Goal: Information Seeking & Learning: Compare options

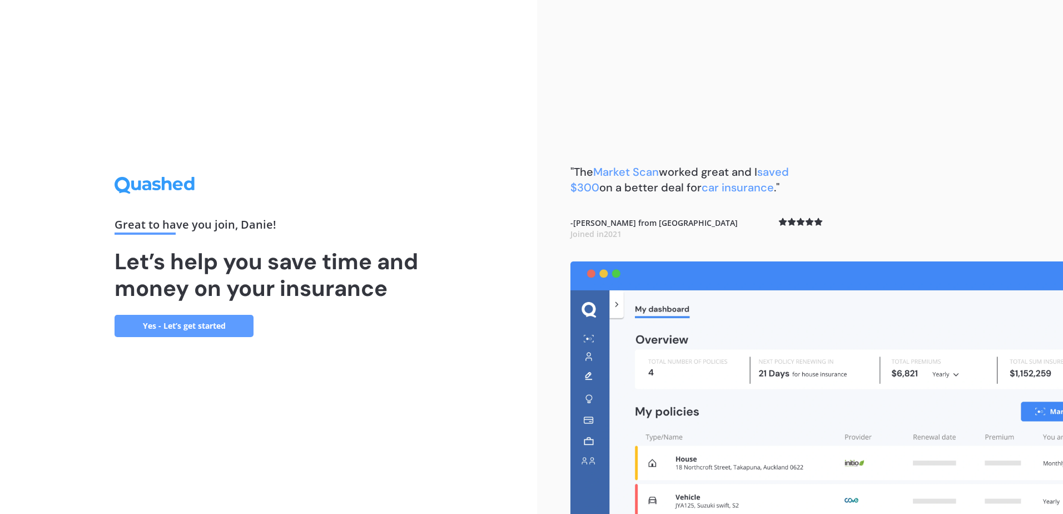
click at [190, 324] on link "Yes - Let’s get started" at bounding box center [184, 326] width 139 height 22
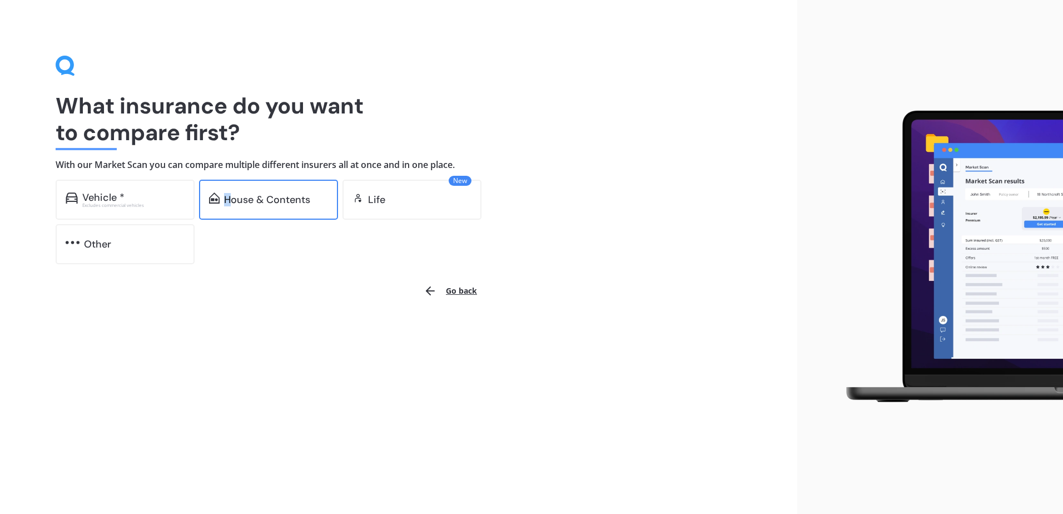
click at [228, 200] on div "House & Contents" at bounding box center [267, 199] width 86 height 11
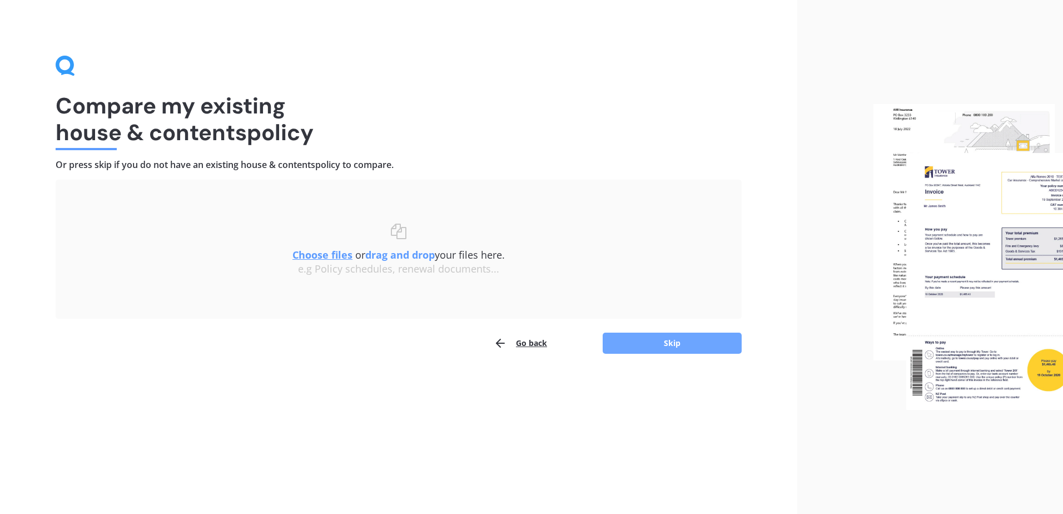
click at [672, 340] on button "Skip" at bounding box center [672, 343] width 139 height 21
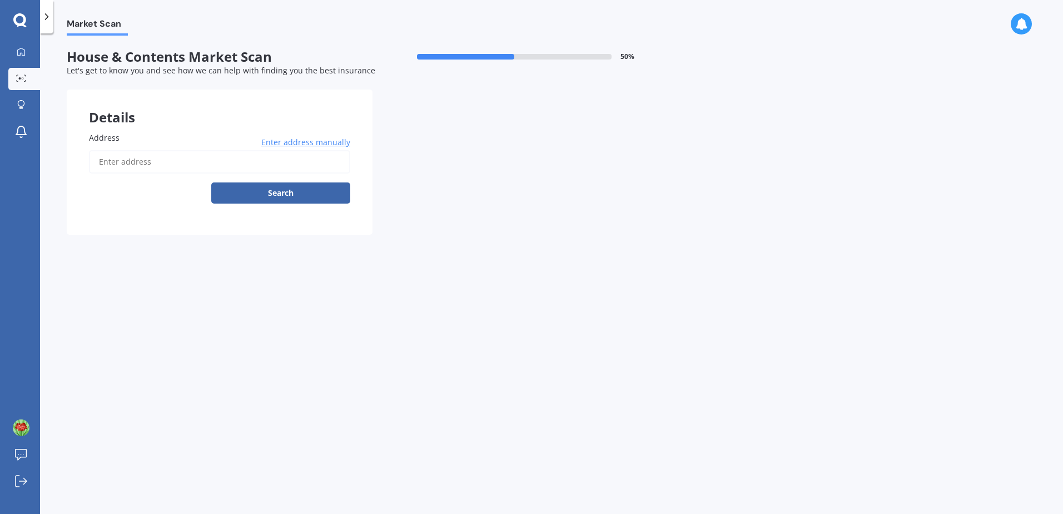
click at [146, 160] on input "Address" at bounding box center [219, 161] width 261 height 23
type input "[STREET_ADDRESS][PERSON_NAME]"
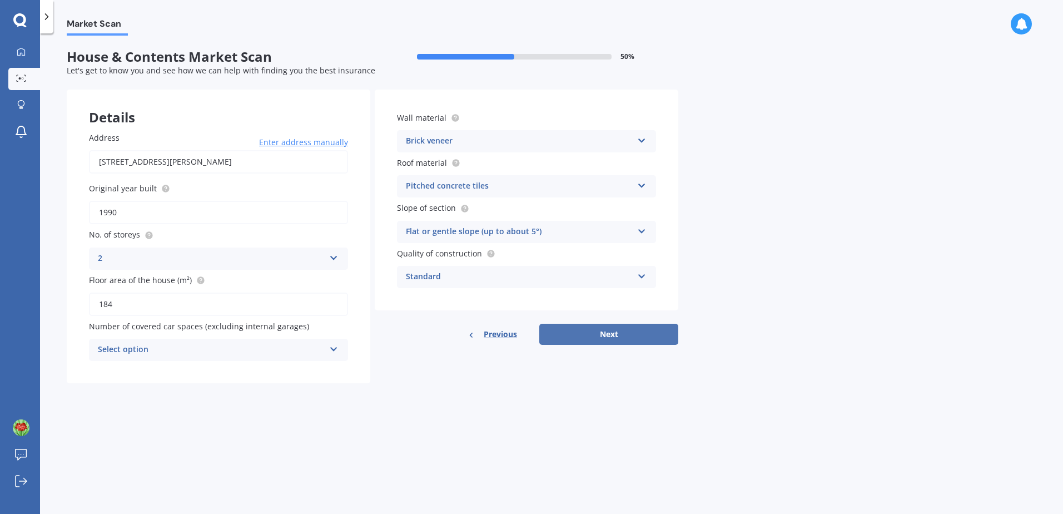
click at [593, 339] on button "Next" at bounding box center [608, 334] width 139 height 21
click at [336, 348] on icon at bounding box center [333, 348] width 9 height 8
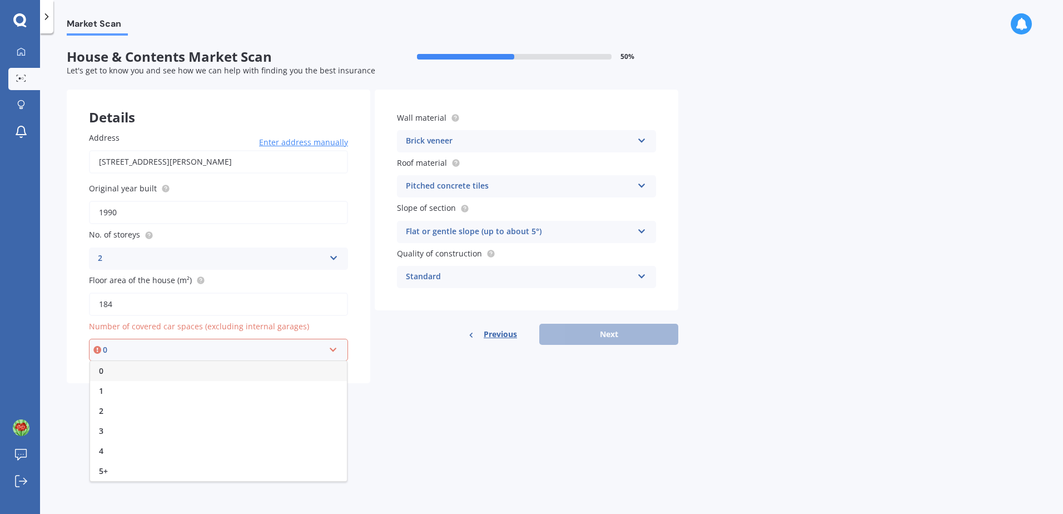
click at [101, 411] on span "2" at bounding box center [101, 410] width 4 height 11
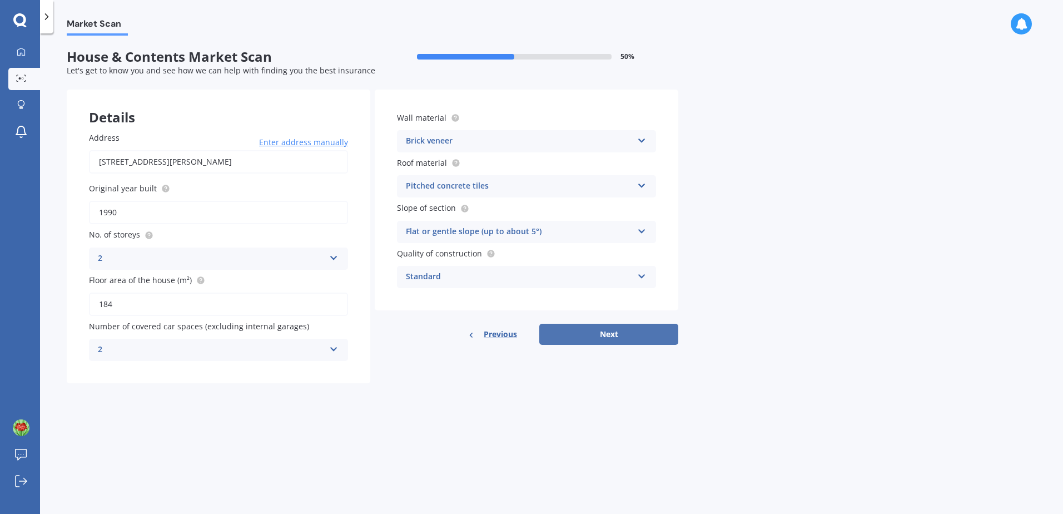
click at [596, 334] on button "Next" at bounding box center [608, 334] width 139 height 21
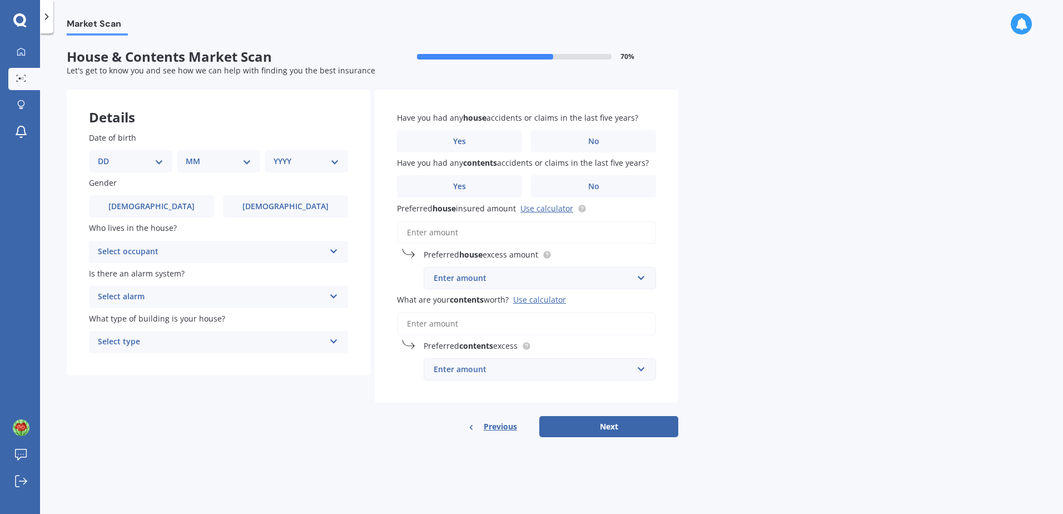
click at [155, 158] on select "DD 01 02 03 04 05 06 07 08 09 10 11 12 13 14 15 16 17 18 19 20 21 22 23 24 25 2…" at bounding box center [131, 161] width 66 height 12
select select "03"
click at [107, 155] on select "DD 01 02 03 04 05 06 07 08 09 10 11 12 13 14 15 16 17 18 19 20 21 22 23 24 25 2…" at bounding box center [131, 161] width 66 height 12
click at [249, 158] on select "MM 01 02 03 04 05 06 07 08 09 10 11 12" at bounding box center [220, 161] width 61 height 12
select select "12"
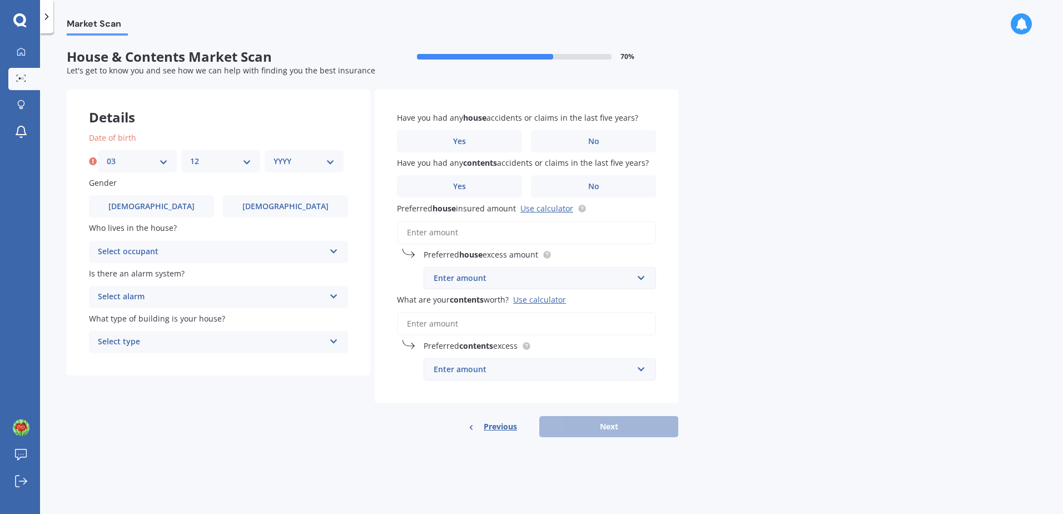
click at [190, 155] on select "MM 01 02 03 04 05 06 07 08 09 10 11 12" at bounding box center [220, 161] width 61 height 12
click at [319, 159] on select "YYYY 2009 2008 2007 2006 2005 2004 2003 2002 2001 2000 1999 1998 1997 1996 1995…" at bounding box center [304, 161] width 61 height 12
click at [334, 161] on select "YYYY 2009 2008 2007 2006 2005 2004 2003 2002 2001 2000 1999 1998 1997 1996 1995…" at bounding box center [304, 161] width 61 height 12
select select "1973"
click at [274, 155] on select "YYYY 2009 2008 2007 2006 2005 2004 2003 2002 2001 2000 1999 1998 1997 1996 1995…" at bounding box center [304, 161] width 61 height 12
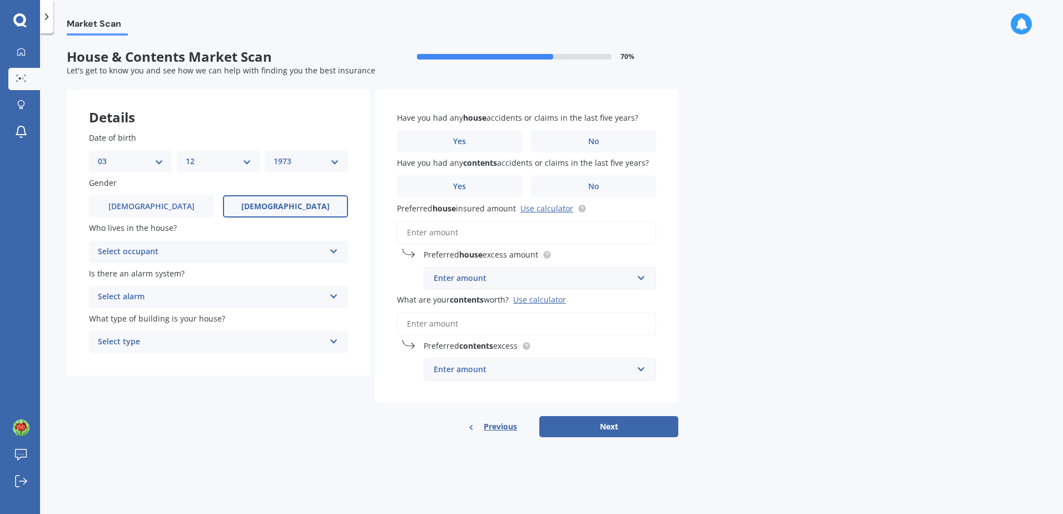
click at [262, 202] on label "[DEMOGRAPHIC_DATA]" at bounding box center [285, 206] width 125 height 22
click at [0, 0] on input "[DEMOGRAPHIC_DATA]" at bounding box center [0, 0] width 0 height 0
click at [335, 248] on icon at bounding box center [333, 249] width 9 height 8
click at [157, 274] on div "Owner" at bounding box center [219, 274] width 258 height 20
click at [328, 298] on div "Select alarm Yes, monitored Yes, not monitored No" at bounding box center [218, 297] width 259 height 22
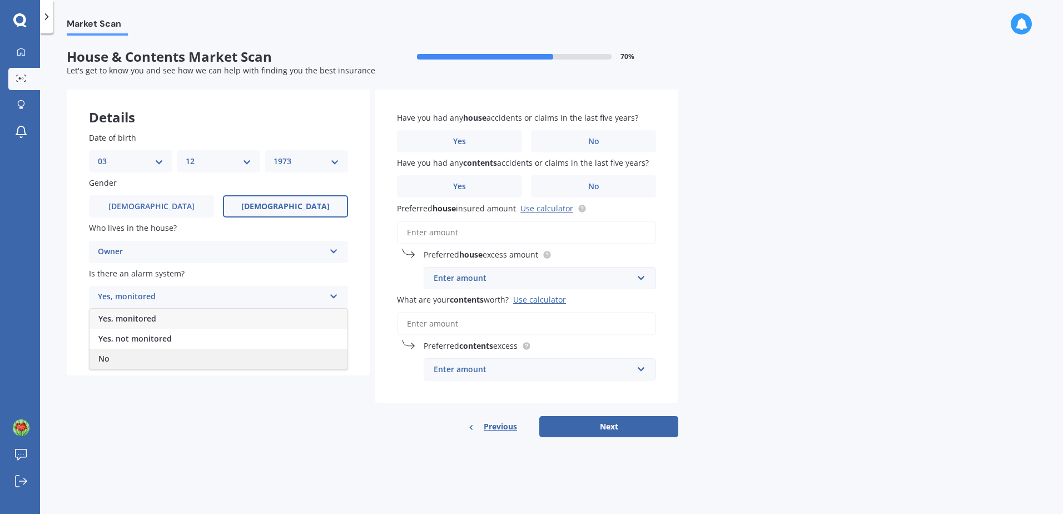
click at [115, 360] on div "No" at bounding box center [219, 359] width 258 height 20
click at [239, 350] on div "Select type Freestanding Multi-unit (in a block of 6 or less) Multi-unit (in a …" at bounding box center [218, 342] width 259 height 22
click at [165, 365] on div "Freestanding" at bounding box center [219, 364] width 258 height 20
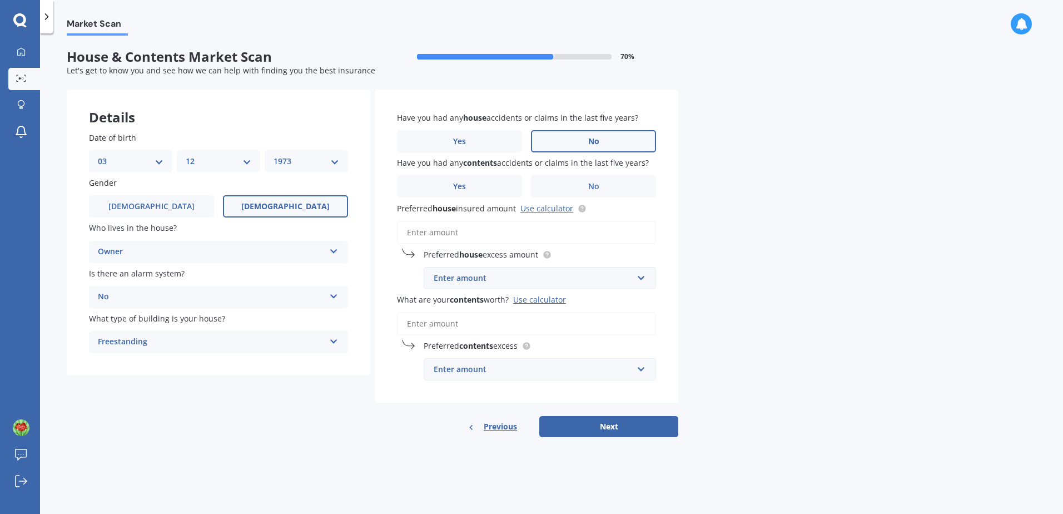
click at [581, 135] on label "No" at bounding box center [593, 141] width 125 height 22
click at [0, 0] on input "No" at bounding box center [0, 0] width 0 height 0
click at [489, 181] on label "Yes" at bounding box center [459, 186] width 125 height 22
click at [0, 0] on input "Yes" at bounding box center [0, 0] width 0 height 0
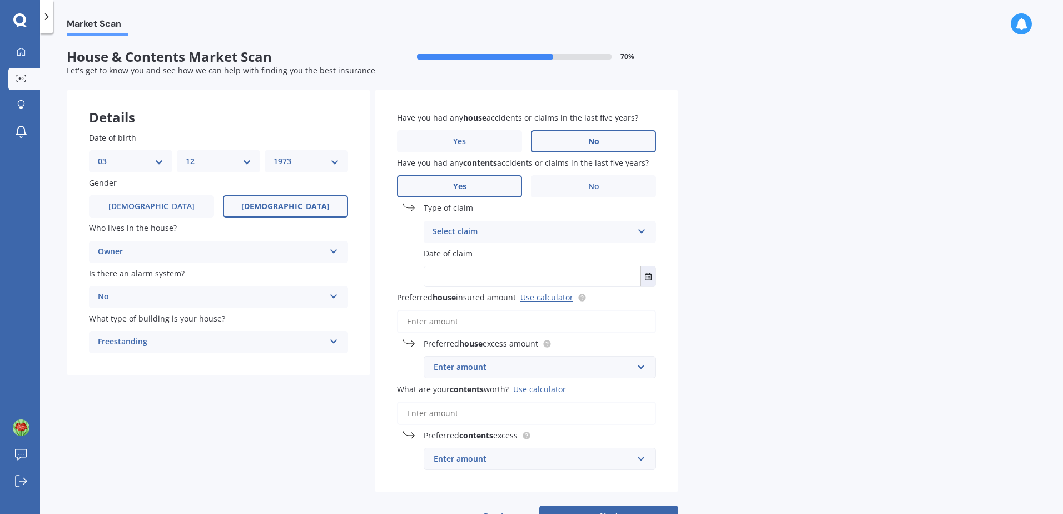
click at [477, 228] on div "Select claim" at bounding box center [533, 231] width 200 height 13
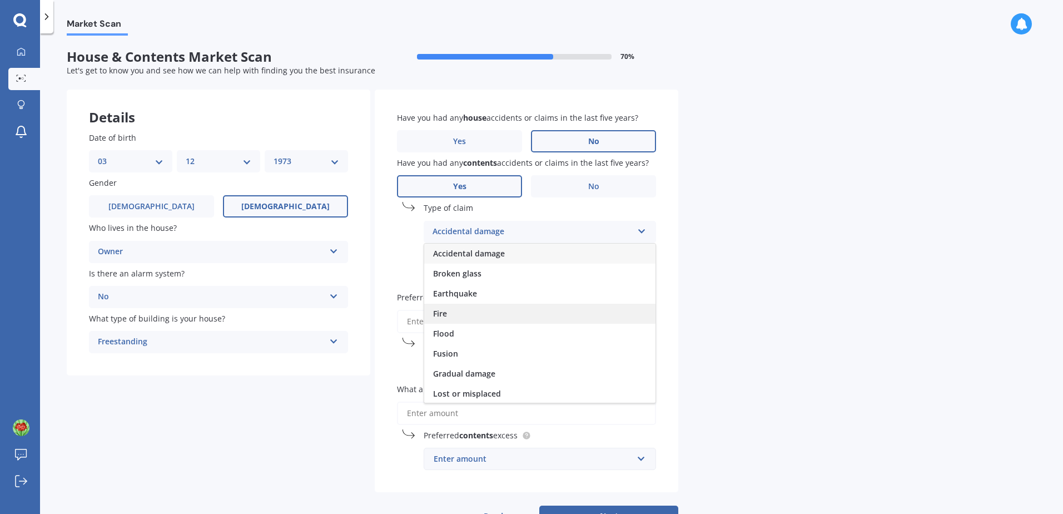
scroll to position [56, 0]
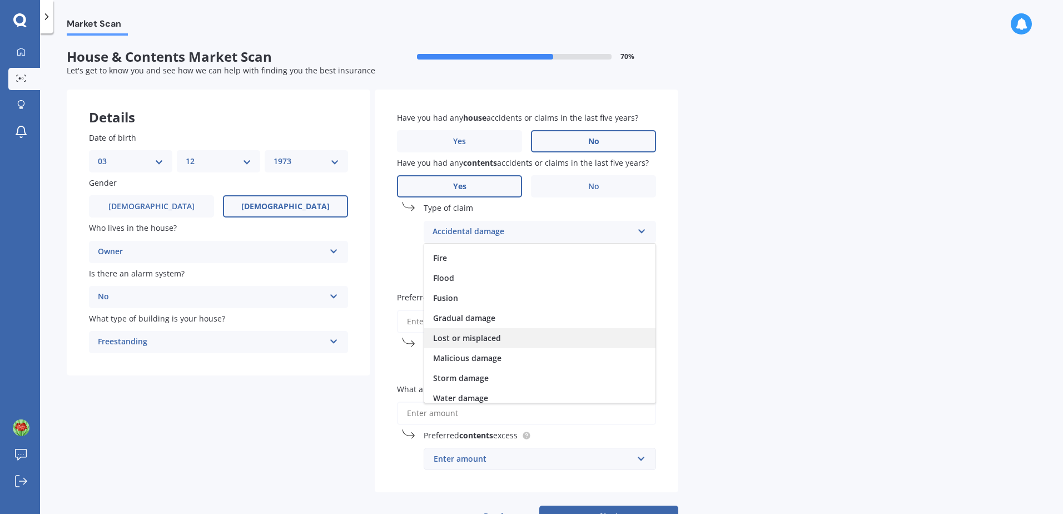
click at [518, 334] on div "Lost or misplaced" at bounding box center [539, 338] width 231 height 20
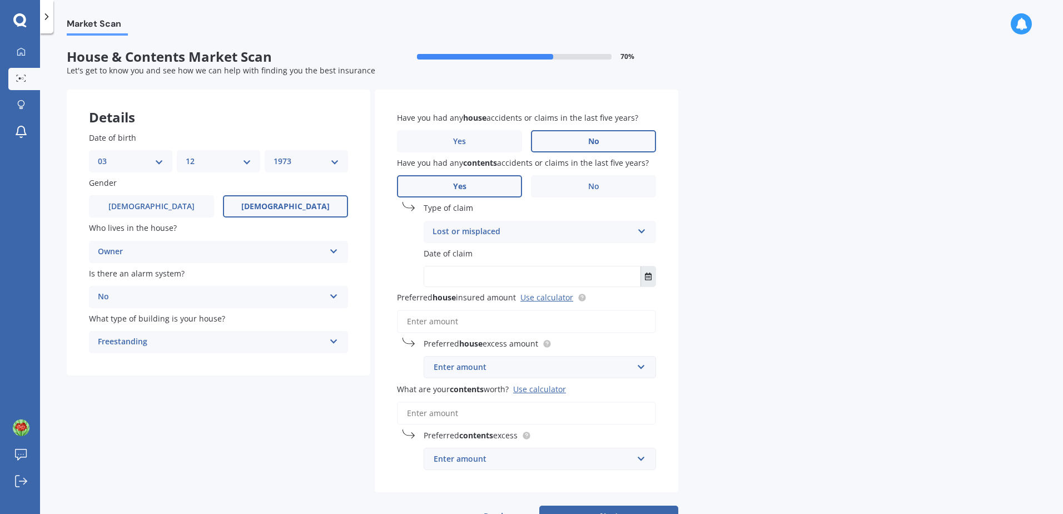
click at [646, 275] on icon "Select date" at bounding box center [648, 276] width 7 height 8
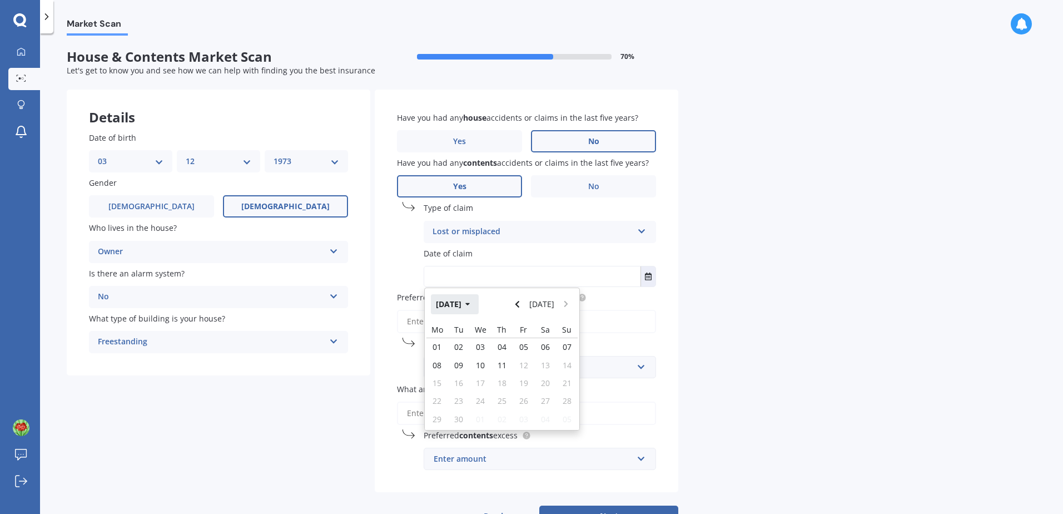
click at [470, 303] on icon "button" at bounding box center [467, 304] width 5 height 8
click at [458, 306] on icon "button" at bounding box center [460, 304] width 5 height 8
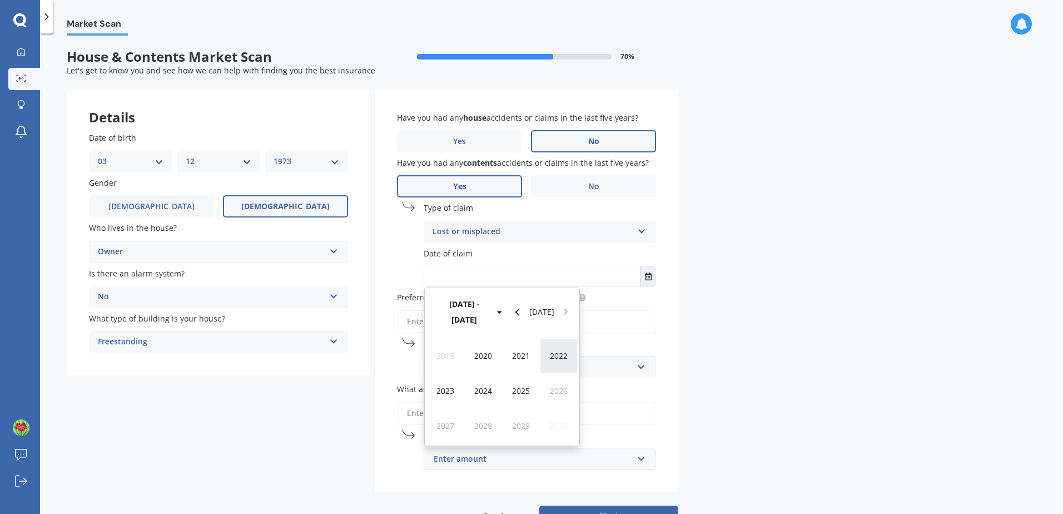
click at [556, 350] on span "2022" at bounding box center [559, 355] width 18 height 11
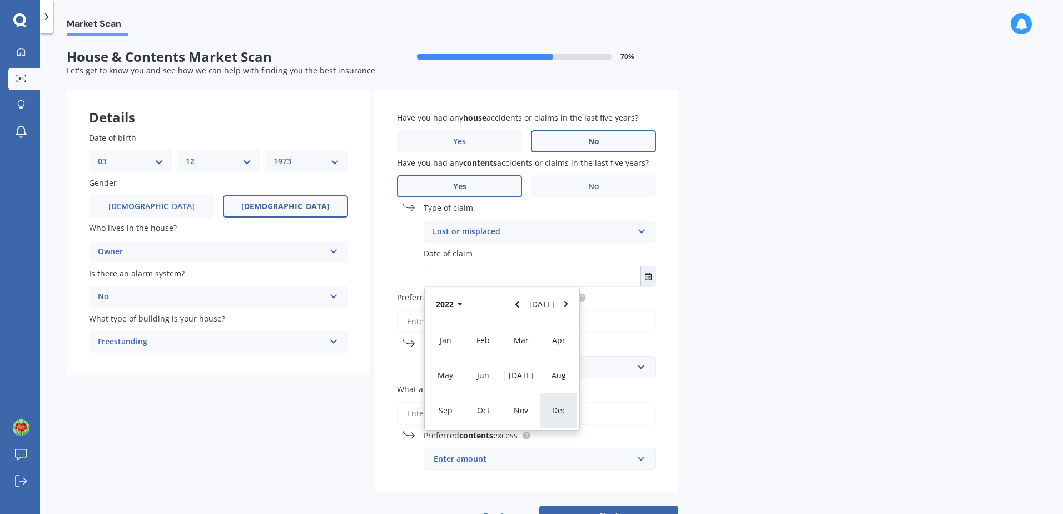
click at [549, 409] on div "Dec" at bounding box center [559, 410] width 38 height 35
click at [503, 350] on span "01" at bounding box center [502, 346] width 9 height 11
type input "[DATE]"
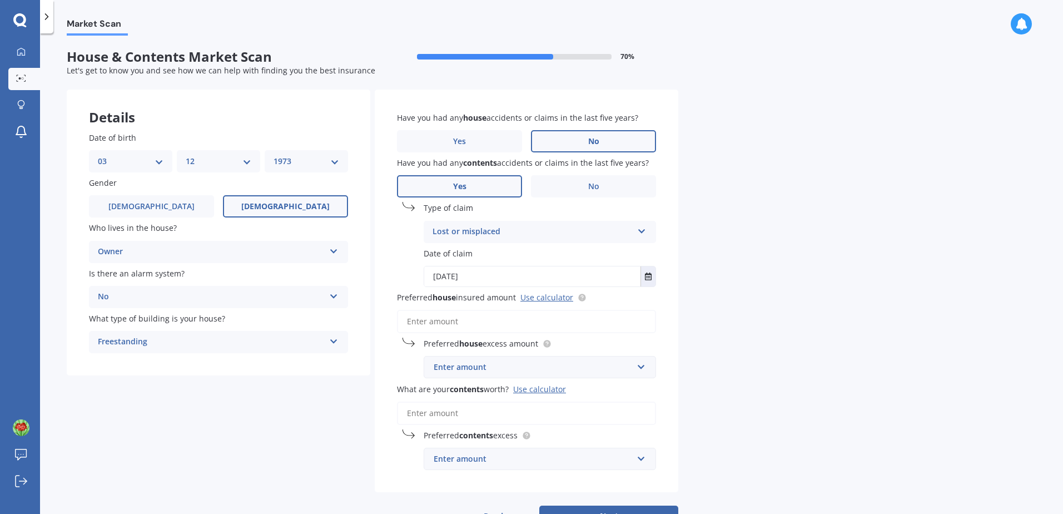
click at [473, 323] on input "Preferred house insured amount Use calculator" at bounding box center [526, 321] width 259 height 23
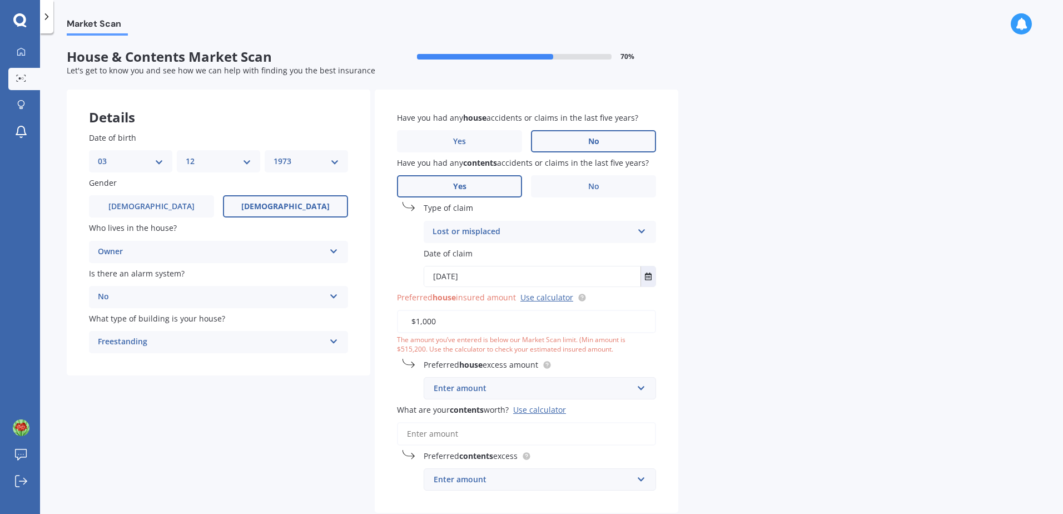
type input "$1,000"
click at [733, 344] on div "Market Scan House & Contents Market Scan 70 % Let's get to know you and see how…" at bounding box center [551, 276] width 1023 height 480
click at [589, 180] on label "No" at bounding box center [593, 186] width 125 height 22
click at [0, 0] on input "No" at bounding box center [0, 0] width 0 height 0
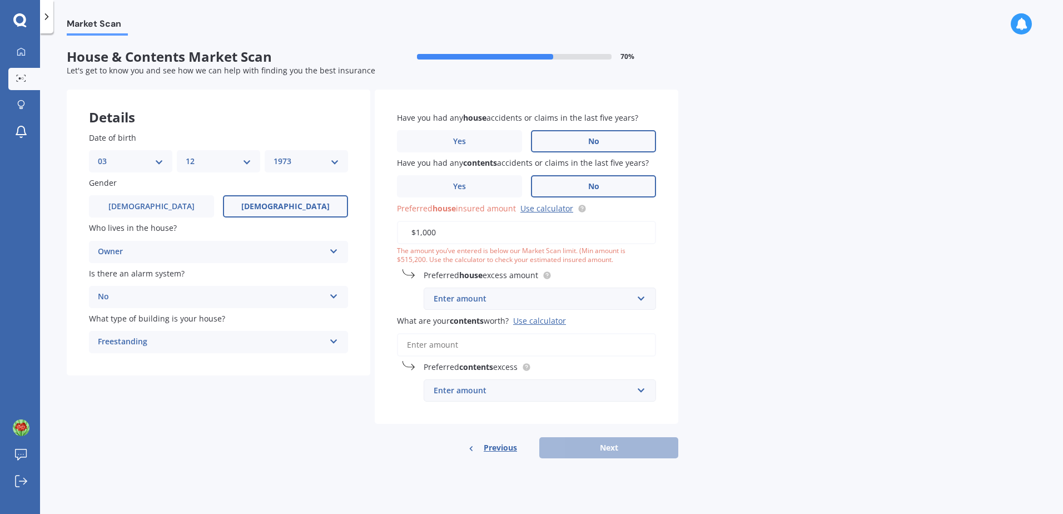
drag, startPoint x: 444, startPoint y: 232, endPoint x: 265, endPoint y: 198, distance: 182.3
click at [296, 226] on div "Details Date of birth DD 01 02 03 04 05 06 07 08 09 10 11 12 13 14 15 16 17 18 …" at bounding box center [373, 274] width 612 height 369
click at [466, 186] on span "Yes" at bounding box center [459, 186] width 13 height 9
click at [0, 0] on input "Yes" at bounding box center [0, 0] width 0 height 0
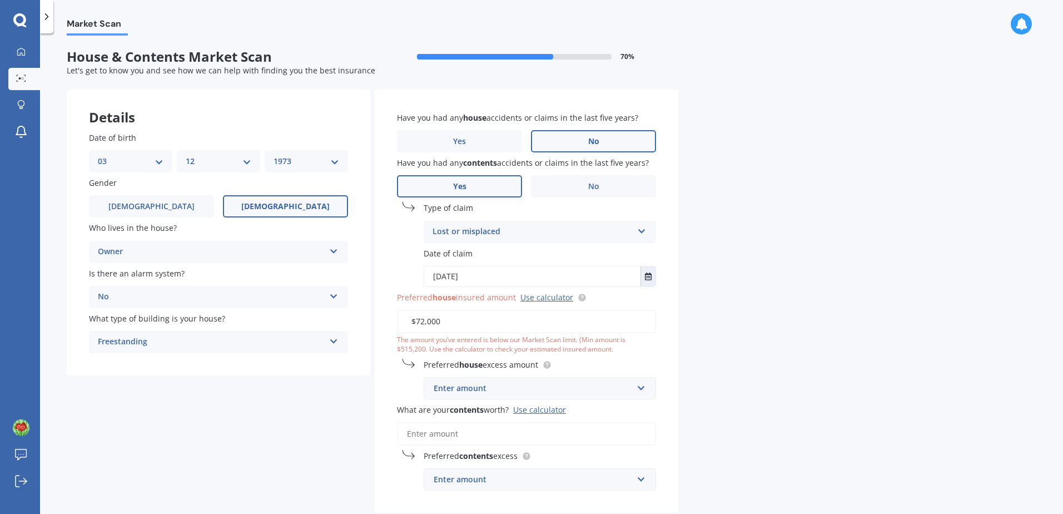
click at [806, 270] on div "Market Scan House & Contents Market Scan 70 % Let's get to know you and see how…" at bounding box center [551, 276] width 1023 height 480
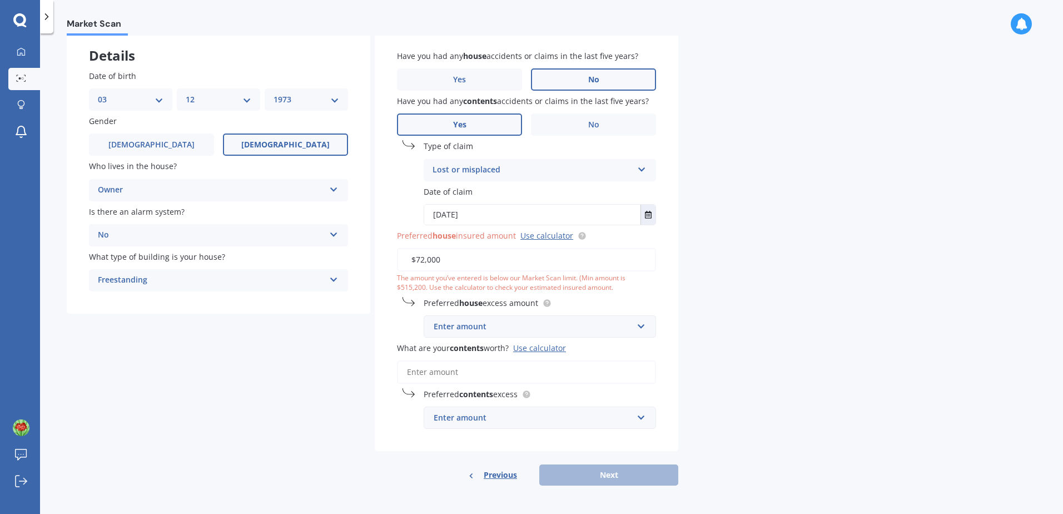
scroll to position [62, 0]
drag, startPoint x: 366, startPoint y: 252, endPoint x: 280, endPoint y: 234, distance: 87.6
click at [285, 251] on div "Details Date of birth DD 01 02 03 04 05 06 07 08 09 10 11 12 13 14 15 16 17 18 …" at bounding box center [373, 256] width 612 height 458
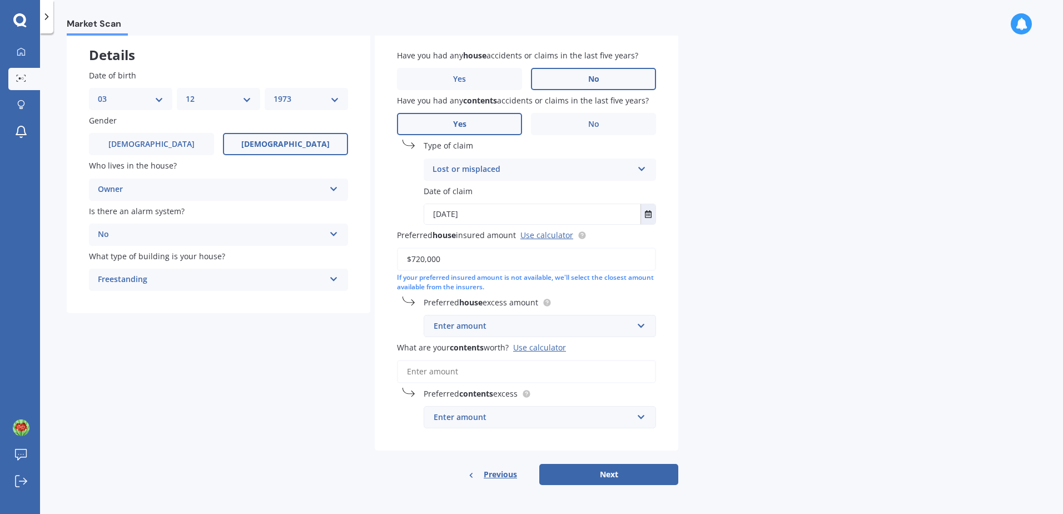
type input "$720,000"
click at [642, 325] on input "text" at bounding box center [536, 325] width 222 height 21
click at [460, 384] on div "$500" at bounding box center [539, 388] width 231 height 21
click at [472, 368] on input "What are your contents worth? Use calculator" at bounding box center [526, 371] width 259 height 23
click at [446, 377] on input "What are your contents worth? Use calculator" at bounding box center [526, 371] width 259 height 23
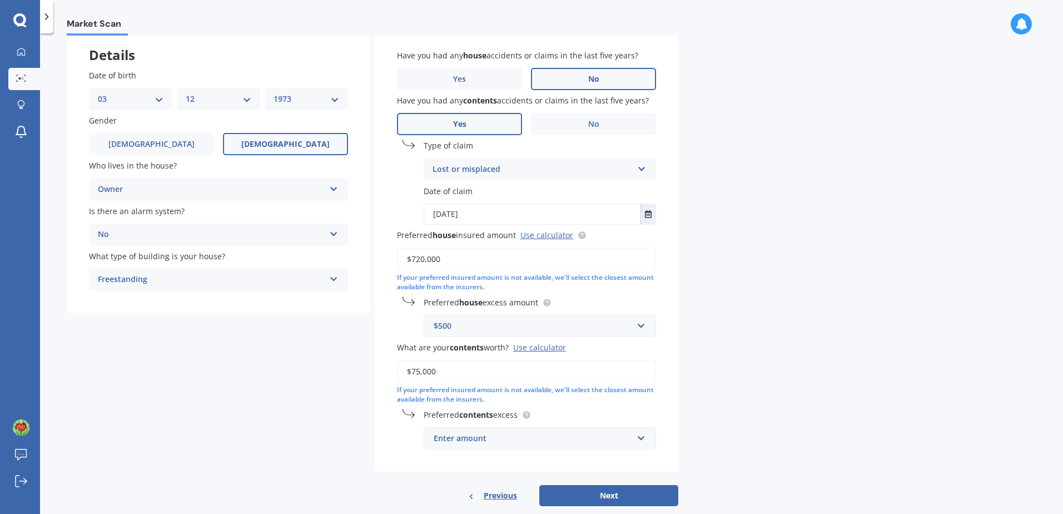
type input "$75,000"
click at [527, 432] on div "Enter amount" at bounding box center [533, 438] width 199 height 12
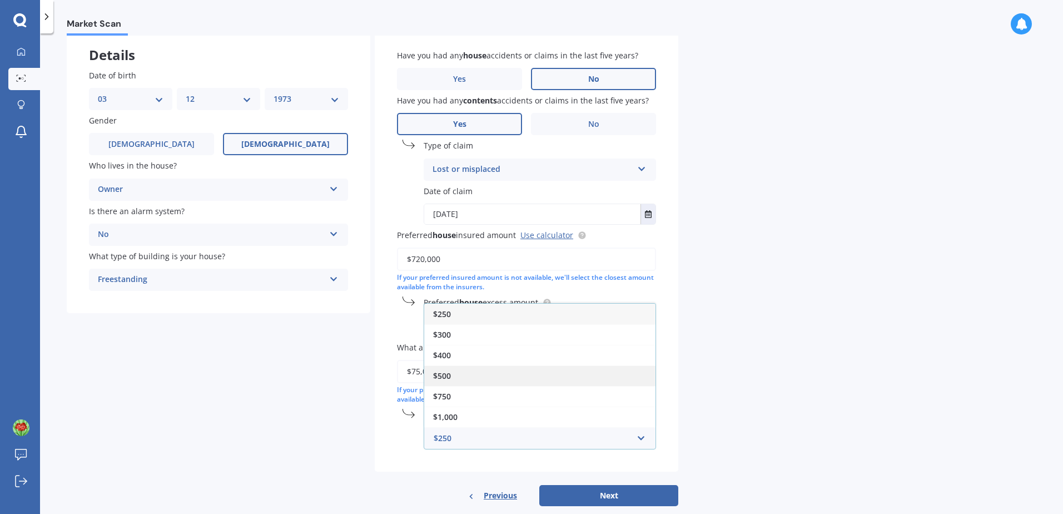
click at [479, 378] on div "$500" at bounding box center [539, 375] width 231 height 21
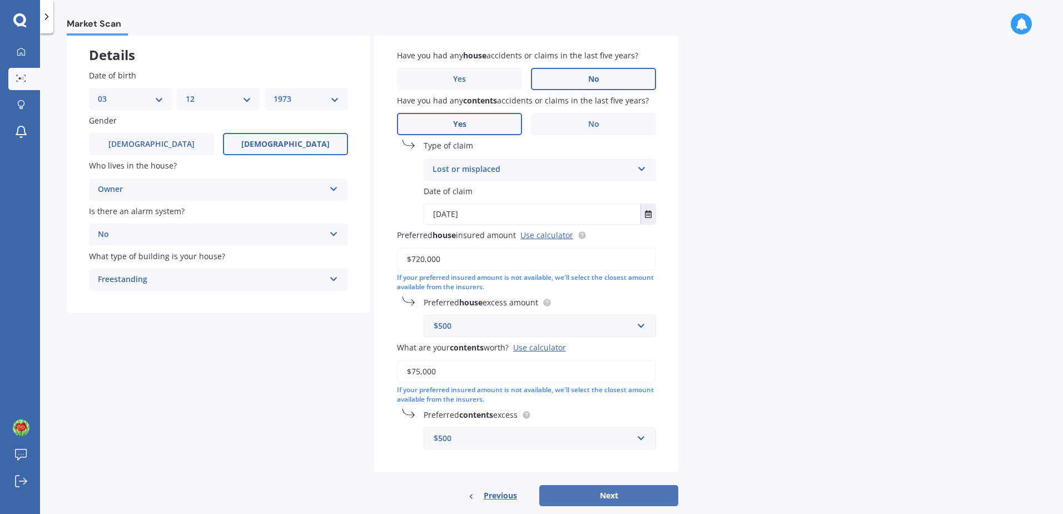
click at [592, 498] on button "Next" at bounding box center [608, 495] width 139 height 21
select select "03"
select select "12"
select select "1973"
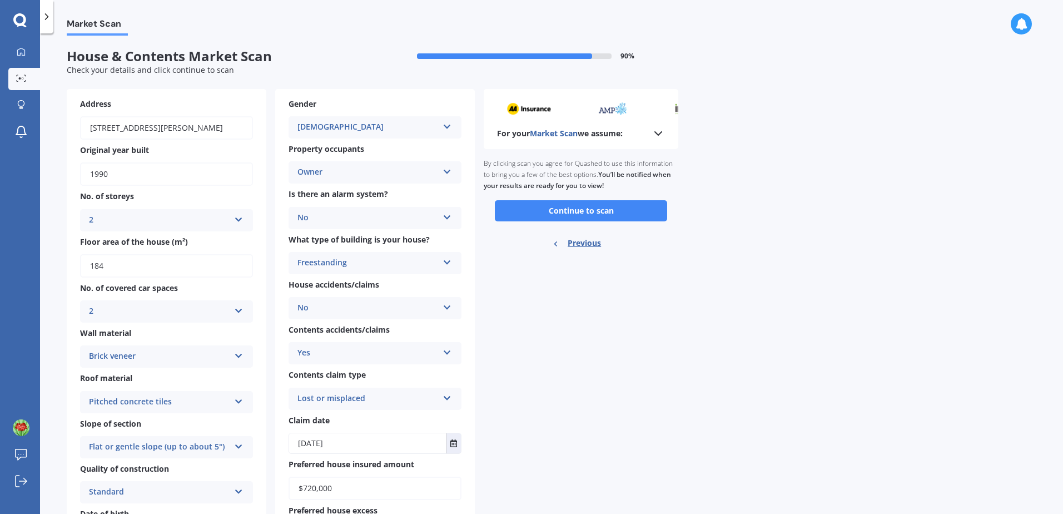
scroll to position [0, 0]
click at [548, 212] on button "Continue to scan" at bounding box center [581, 211] width 172 height 21
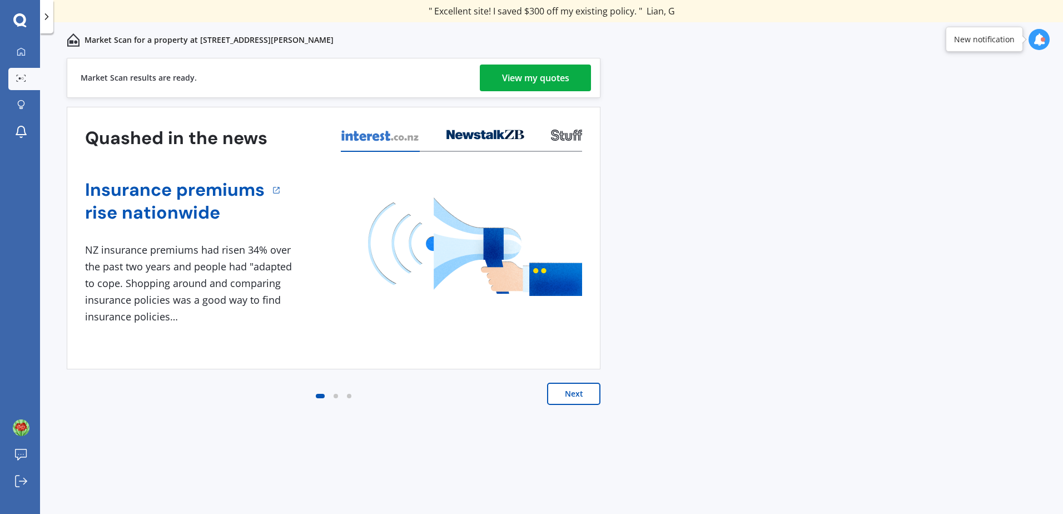
click at [533, 76] on div "View my quotes" at bounding box center [535, 78] width 67 height 27
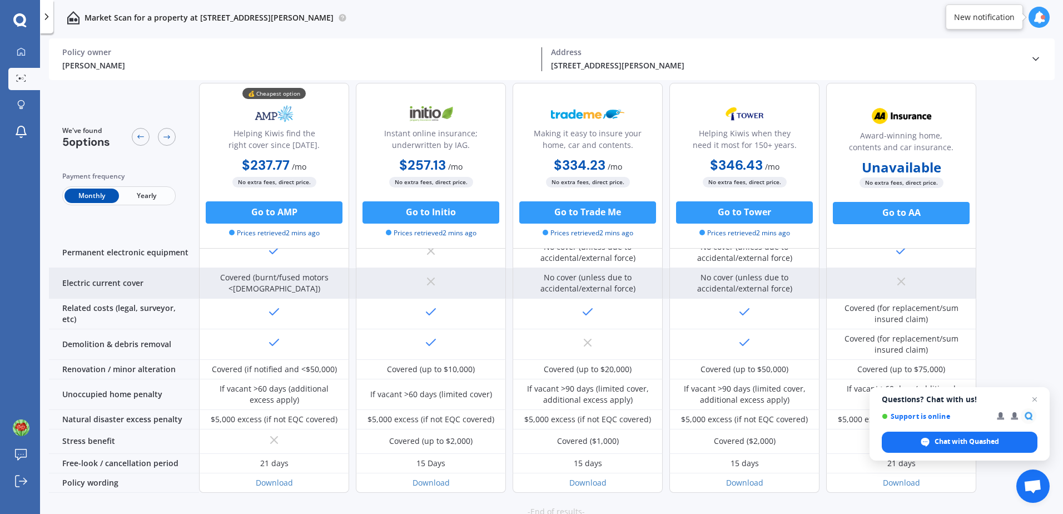
scroll to position [419, 0]
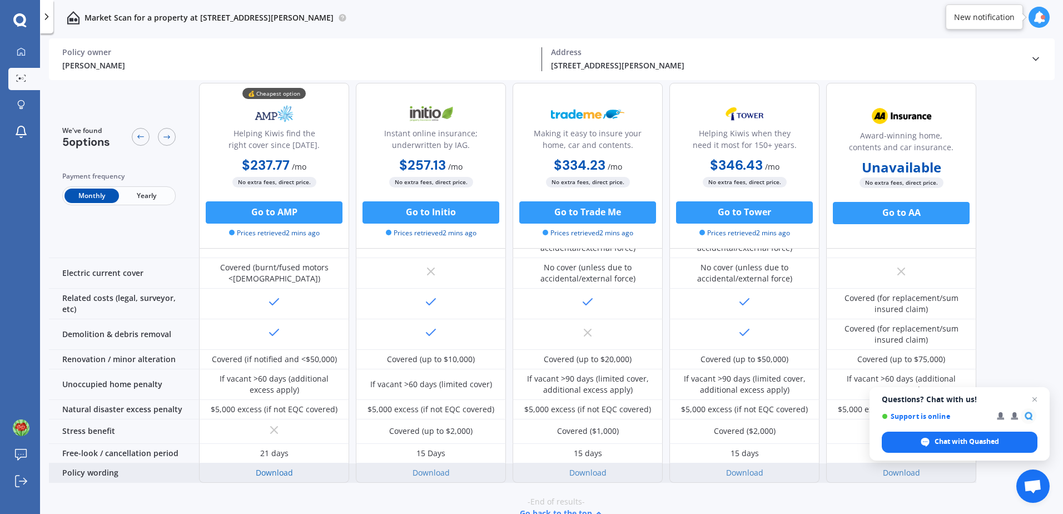
click at [265, 467] on link "Download" at bounding box center [274, 472] width 37 height 11
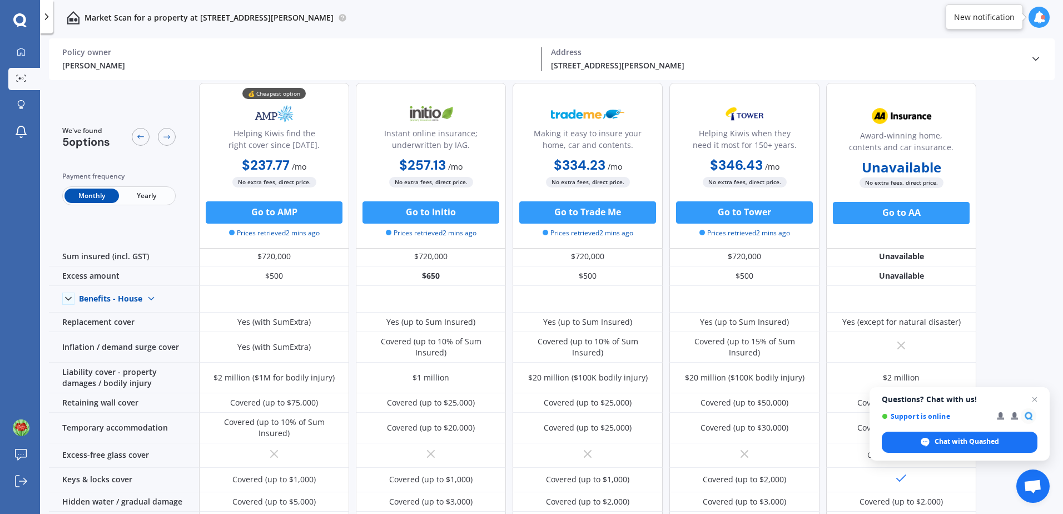
scroll to position [0, 0]
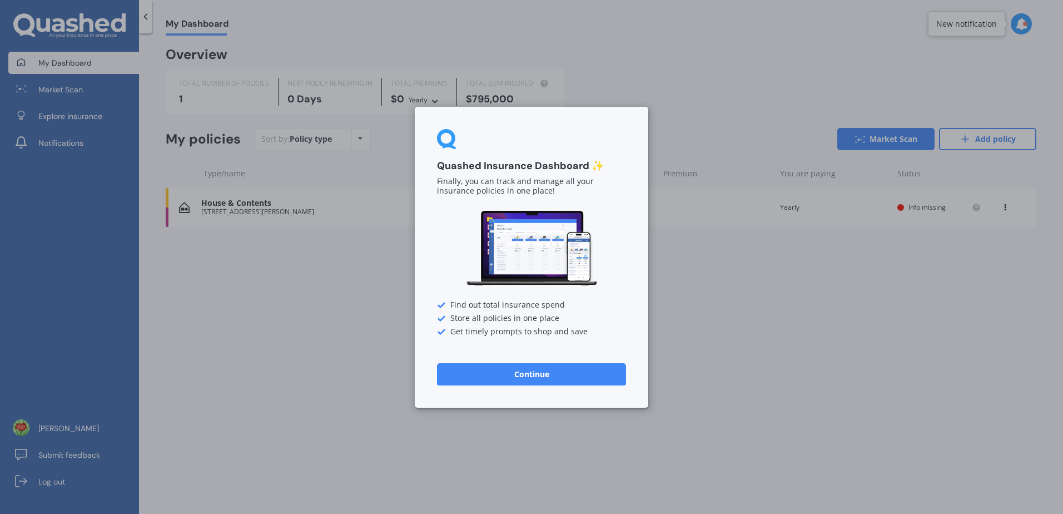
click at [504, 367] on button "Continue" at bounding box center [531, 374] width 189 height 22
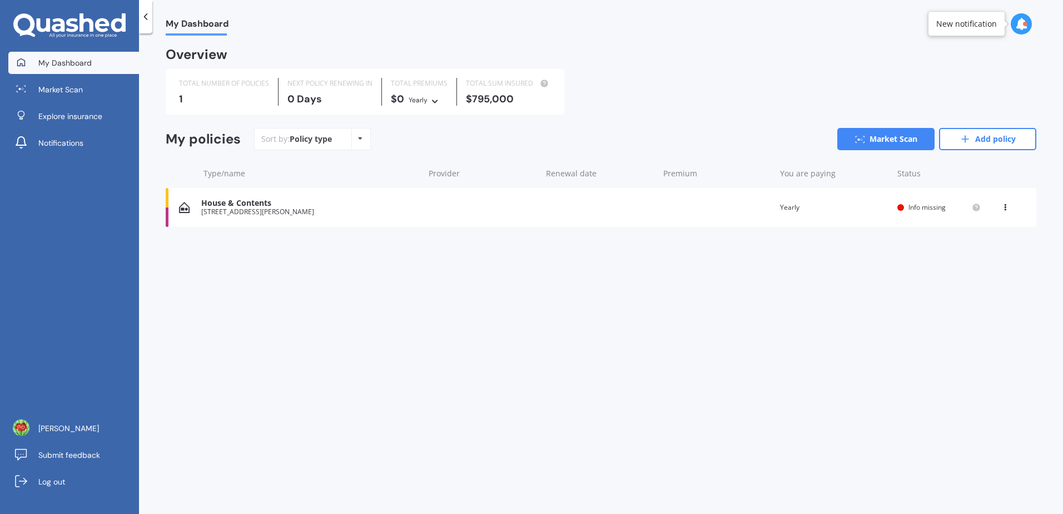
click at [356, 138] on div "Policy type Alphabetical Date added Renewing next" at bounding box center [359, 139] width 17 height 20
click at [361, 135] on icon at bounding box center [360, 138] width 4 height 7
click at [920, 205] on span "Info missing" at bounding box center [927, 206] width 37 height 9
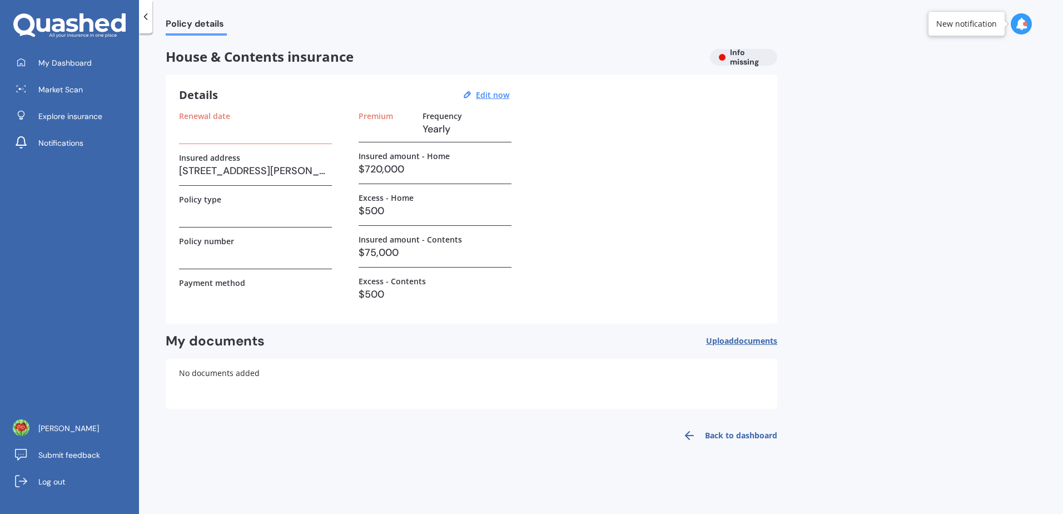
click at [146, 13] on icon at bounding box center [145, 16] width 11 height 11
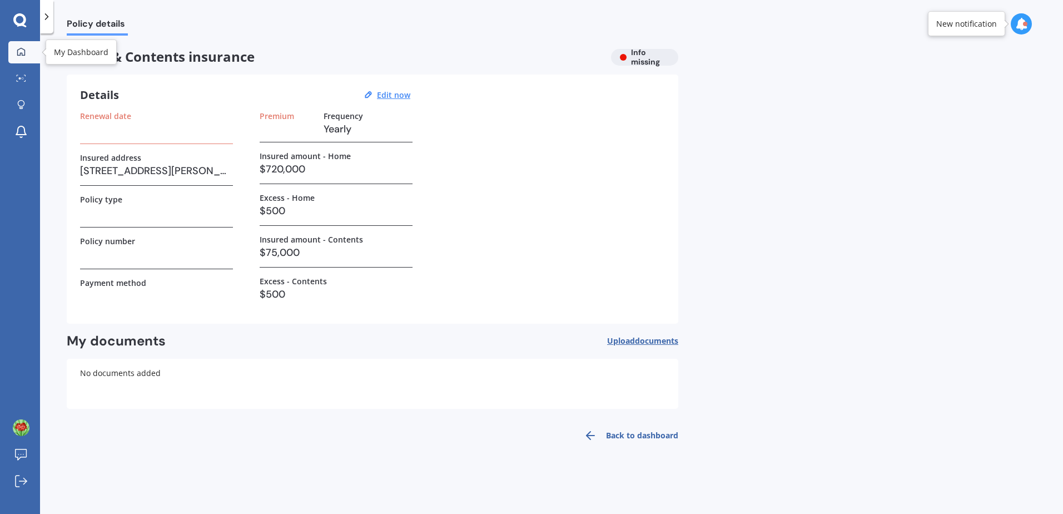
click at [27, 52] on div at bounding box center [21, 52] width 17 height 10
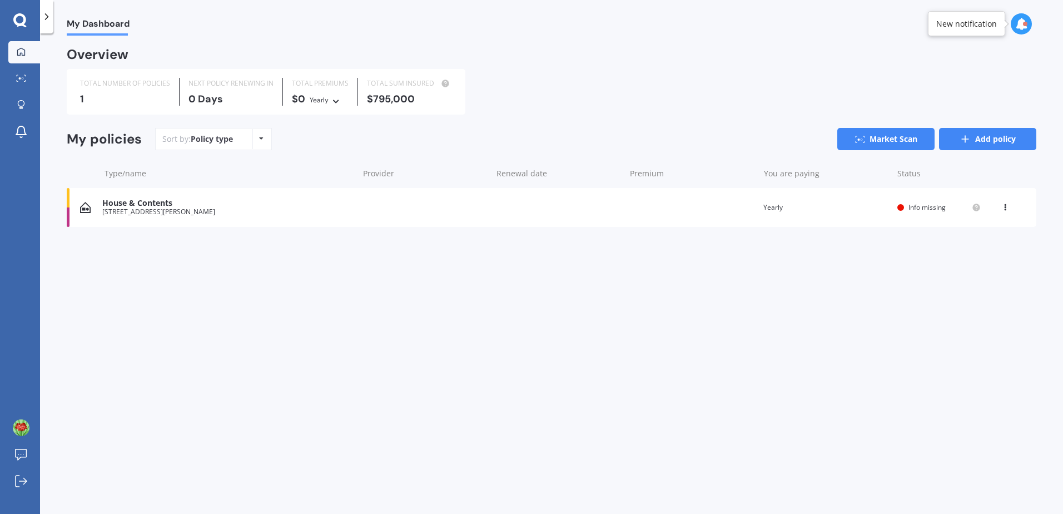
click at [987, 144] on link "Add policy" at bounding box center [987, 139] width 97 height 22
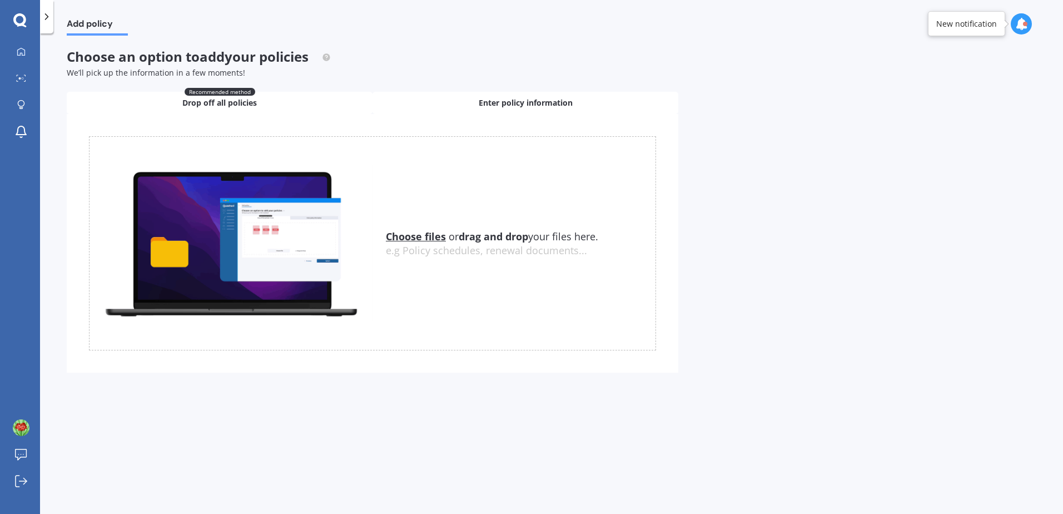
click at [513, 102] on span "Enter policy information" at bounding box center [526, 102] width 94 height 11
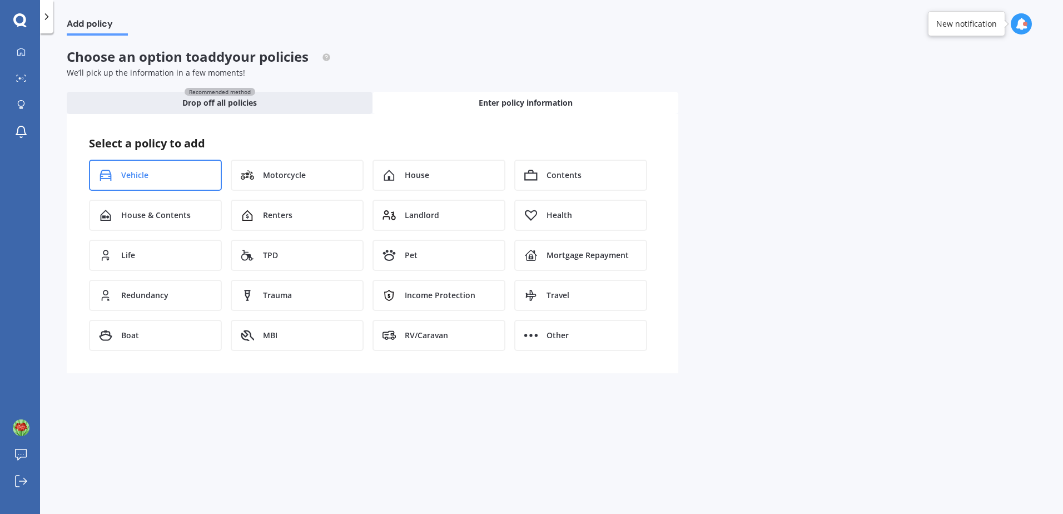
click at [122, 177] on span "Vehicle" at bounding box center [134, 175] width 27 height 11
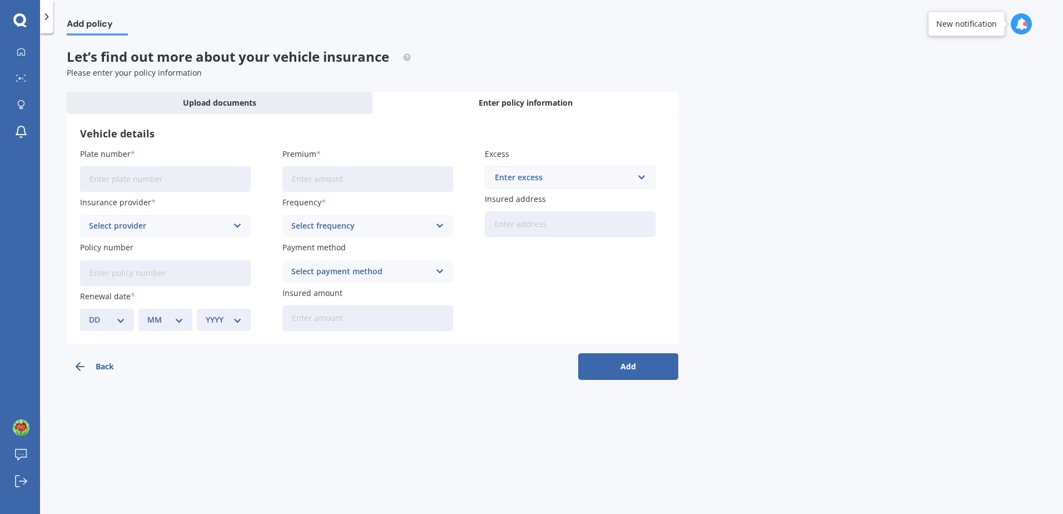
click at [107, 177] on input "Plate number" at bounding box center [165, 179] width 171 height 26
type input "ERN403"
click at [232, 222] on div "Select provider AA AMI AMP ANZ ASB Aioi Nissay Dowa Ando Assurant Autosure BNZ …" at bounding box center [165, 226] width 171 height 22
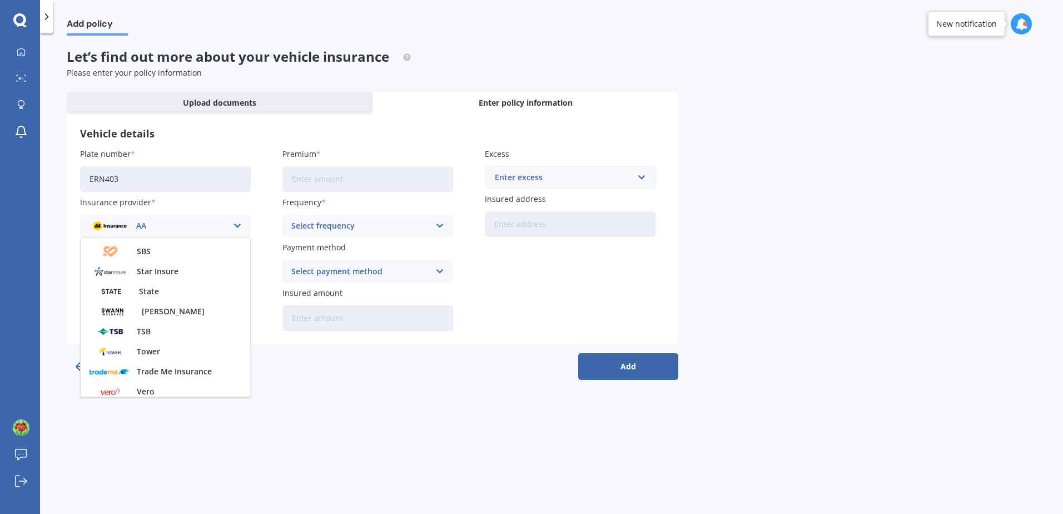
scroll to position [445, 0]
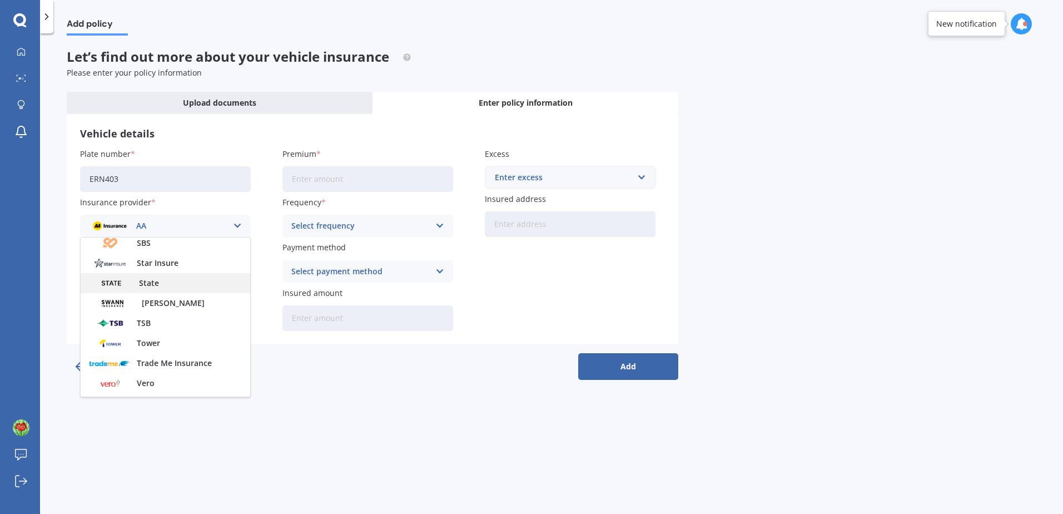
click at [169, 282] on div "State" at bounding box center [166, 283] width 170 height 20
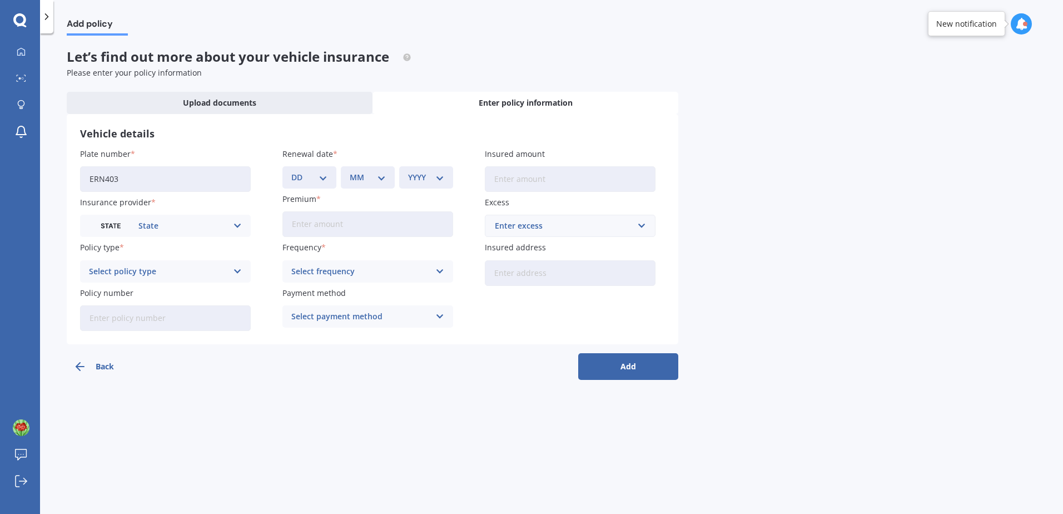
click at [190, 271] on div "Select policy type" at bounding box center [158, 271] width 138 height 12
click at [157, 291] on div "Comprehensive" at bounding box center [166, 293] width 170 height 20
click at [106, 318] on input "Policy number" at bounding box center [165, 318] width 171 height 26
type input "M"
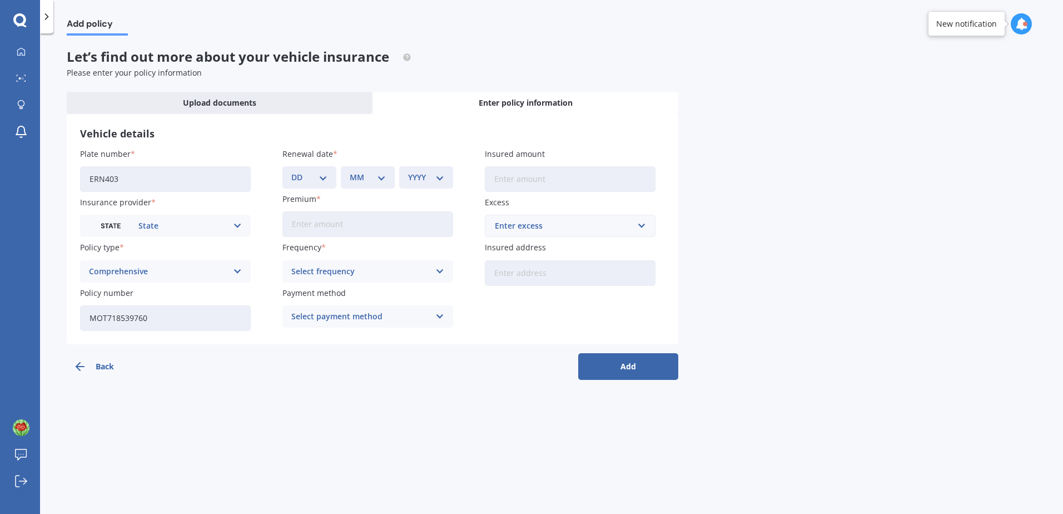
type input "MOT718539760"
click at [321, 176] on select "DD 01 02 03 04 05 06 07 08 09 10 11 12 13 14 15 16 17 18 19 20 21 22 23 24 25 2…" at bounding box center [309, 177] width 36 height 12
select select "16"
click at [291, 171] on select "DD 01 02 03 04 05 06 07 08 09 10 11 12 13 14 15 16 17 18 19 20 21 22 23 24 25 2…" at bounding box center [309, 177] width 36 height 12
click at [383, 177] on select "MM 01 02 03 04 05 06 07 08 09 10 11 12" at bounding box center [368, 177] width 36 height 12
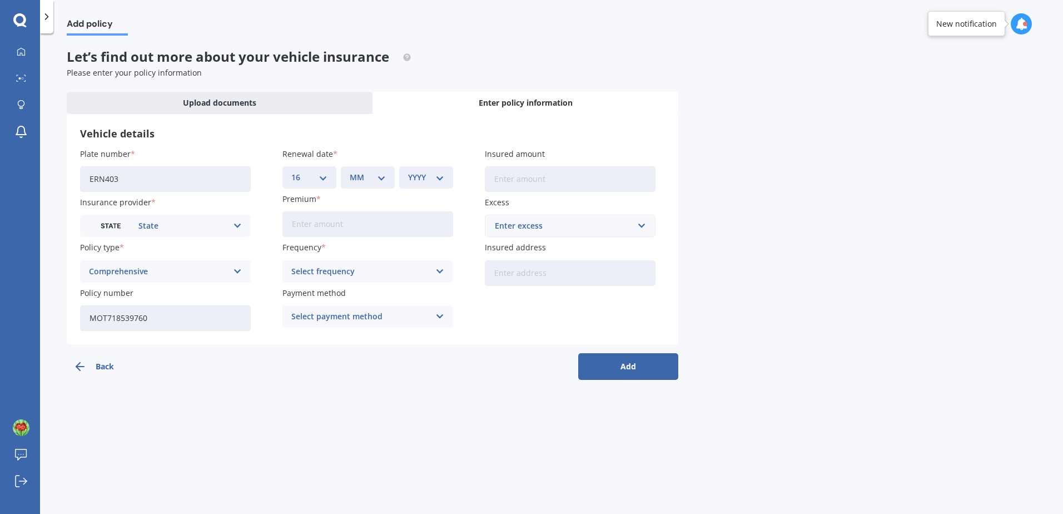
select select "11"
click at [350, 171] on select "MM 01 02 03 04 05 06 07 08 09 10 11 12" at bounding box center [368, 177] width 36 height 12
click at [434, 177] on select "YYYY 2027 2026 2025 2024 2023 2022 2021 2020 2019 2018 2017 2016 2015 2014 2013…" at bounding box center [426, 177] width 36 height 12
select select "2025"
click at [408, 171] on select "YYYY 2027 2026 2025 2024 2023 2022 2021 2020 2019 2018 2017 2016 2015 2014 2013…" at bounding box center [426, 177] width 36 height 12
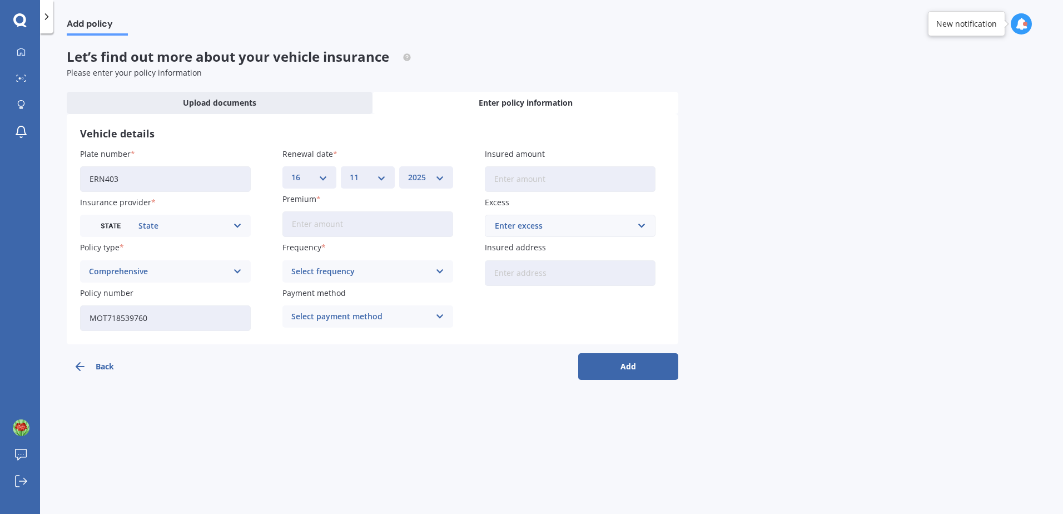
click at [364, 226] on input "Premium" at bounding box center [367, 224] width 171 height 26
click at [344, 227] on input "Premium" at bounding box center [367, 224] width 171 height 26
type input "$125.65"
click at [443, 271] on icon at bounding box center [439, 271] width 9 height 12
click at [320, 356] on div "Monthly" at bounding box center [368, 353] width 170 height 20
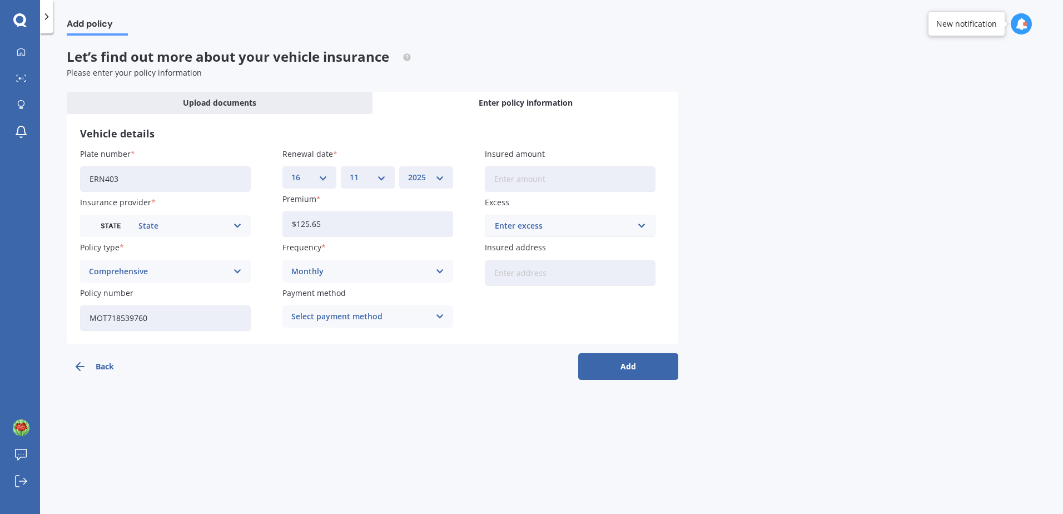
click at [389, 317] on div "Select payment method" at bounding box center [360, 316] width 138 height 12
click at [386, 338] on span "Direct debit - bank account" at bounding box center [344, 338] width 104 height 8
click at [549, 165] on div "Insured amount" at bounding box center [570, 170] width 171 height 44
click at [568, 176] on input "Insured amount" at bounding box center [570, 179] width 171 height 26
type input "$1,440,000"
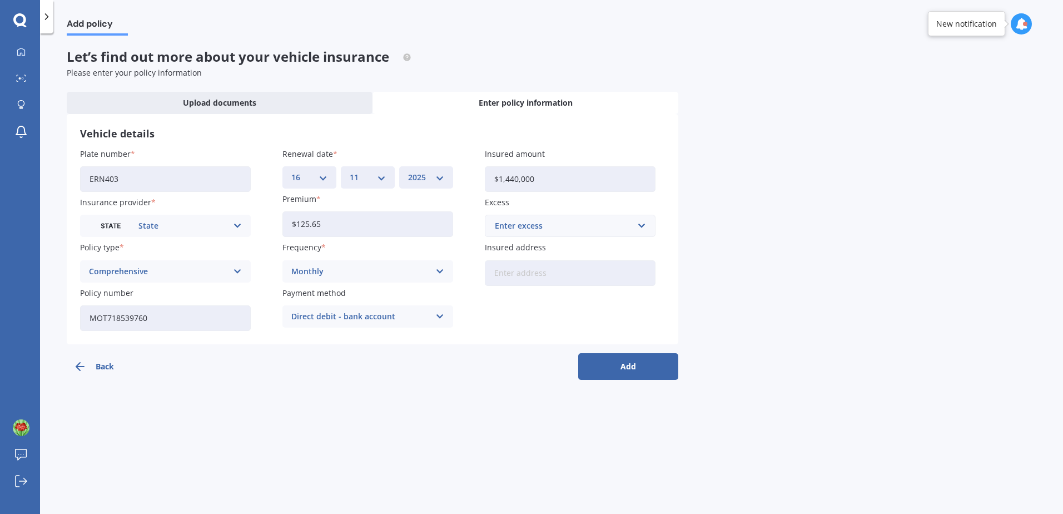
click at [604, 229] on div "Enter excess" at bounding box center [563, 226] width 137 height 12
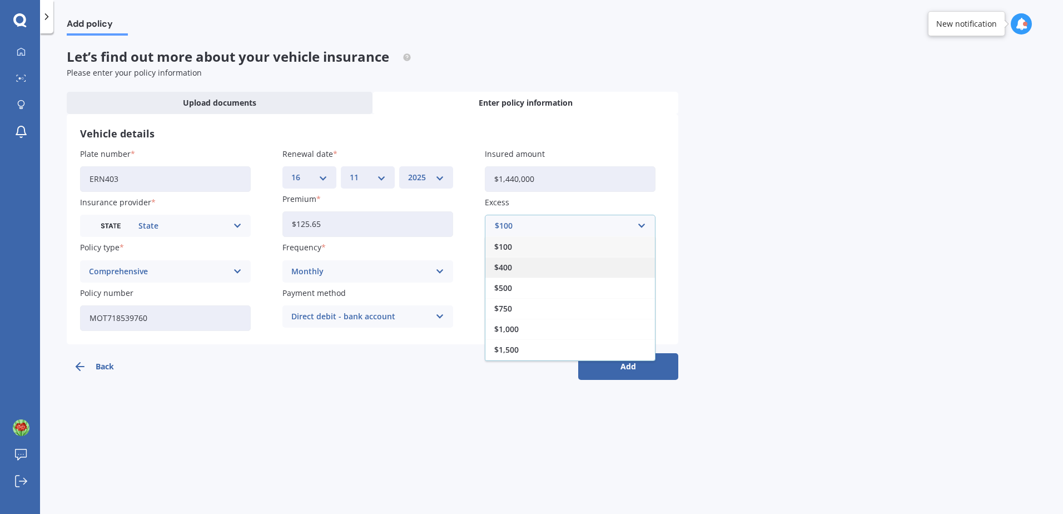
click at [525, 265] on div "$400" at bounding box center [570, 267] width 170 height 21
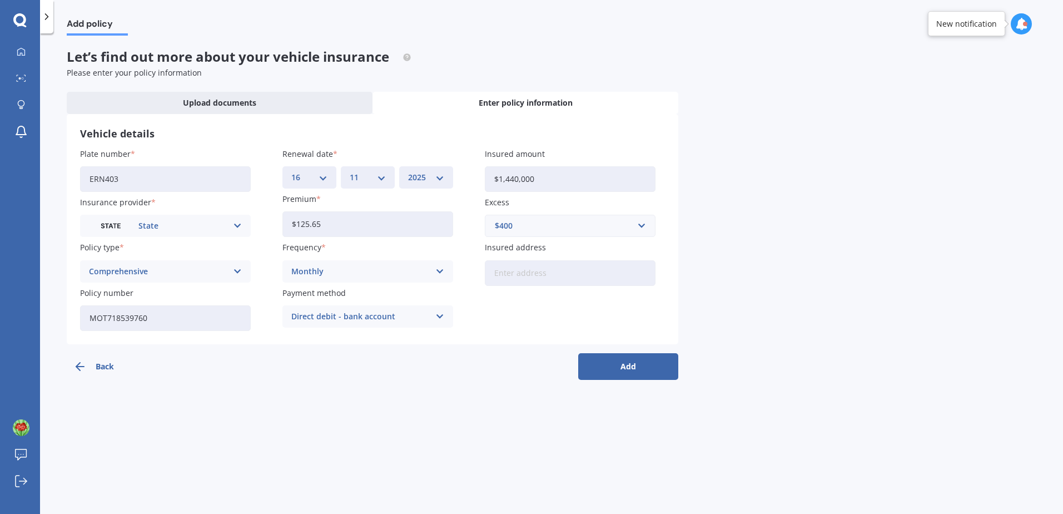
click at [540, 276] on input "Insured address" at bounding box center [570, 273] width 171 height 26
type input "[STREET_ADDRESS][PERSON_NAME]"
click at [616, 370] on button "Add" at bounding box center [628, 366] width 100 height 27
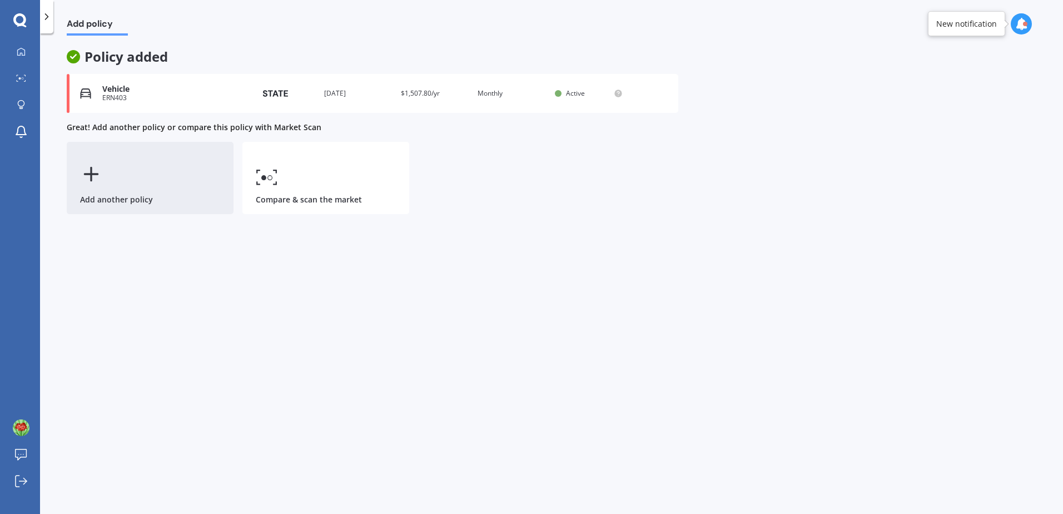
click at [94, 166] on icon at bounding box center [91, 174] width 22 height 22
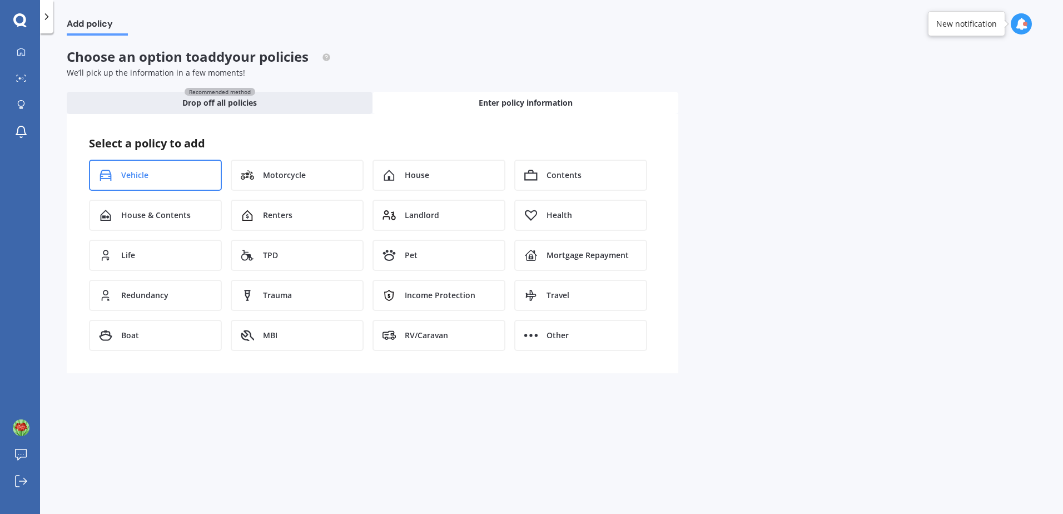
click at [173, 175] on div "Vehicle" at bounding box center [155, 175] width 133 height 31
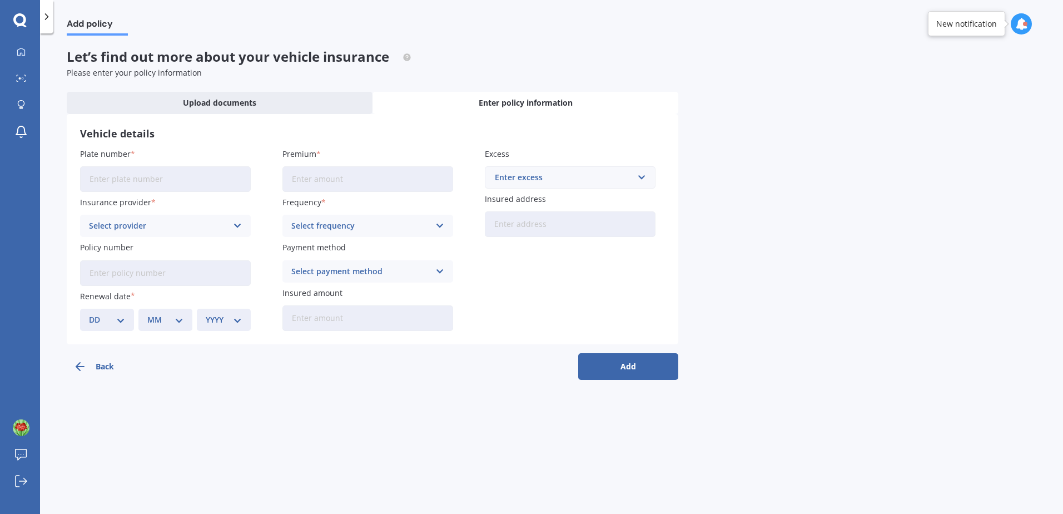
click at [140, 176] on input "Plate number" at bounding box center [165, 179] width 171 height 26
type input "KQD69"
click at [201, 227] on div "Select provider" at bounding box center [158, 226] width 138 height 12
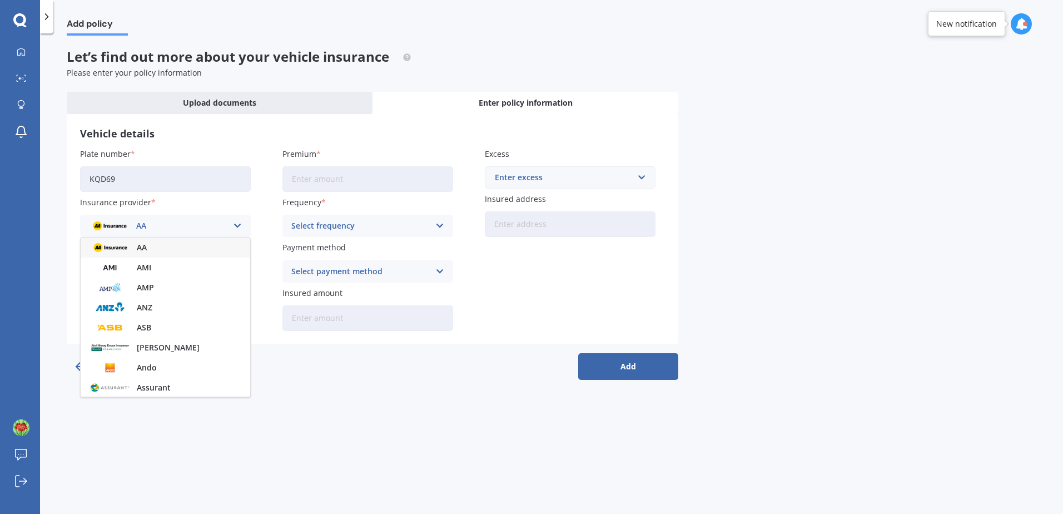
scroll to position [389, 0]
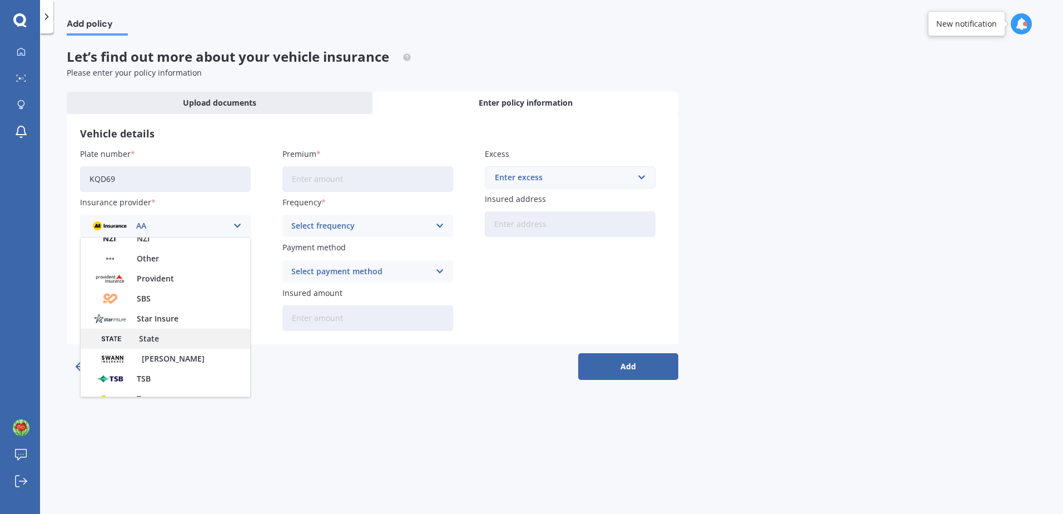
click at [146, 338] on span "State" at bounding box center [149, 339] width 20 height 8
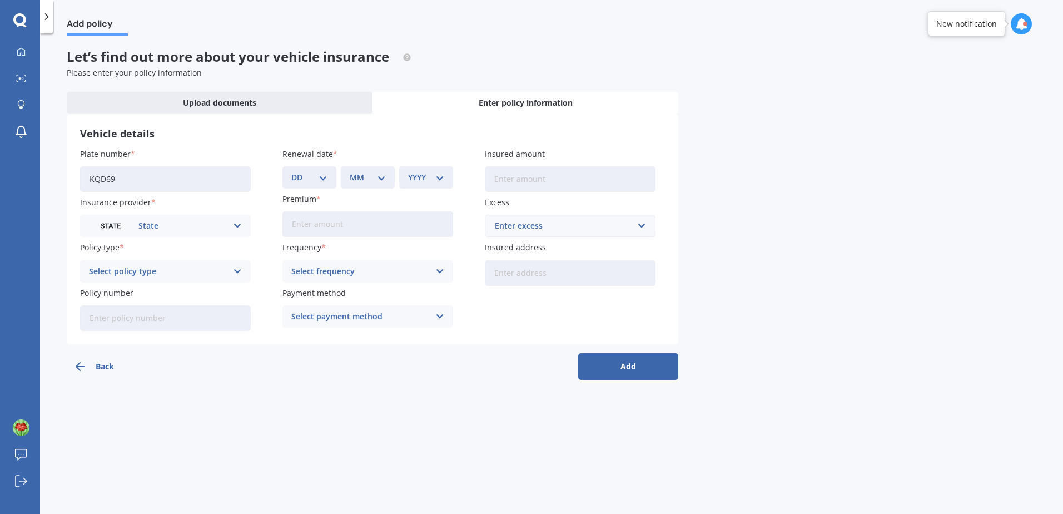
click at [156, 271] on div "Select policy type" at bounding box center [158, 271] width 138 height 12
click at [153, 294] on div "Comprehensive" at bounding box center [166, 293] width 170 height 20
click at [134, 319] on input "Policy number" at bounding box center [165, 318] width 171 height 26
type input "MOT739908170"
click at [325, 180] on select "DD 01 02 03 04 05 06 07 08 09 10 11 12 13 14 15 16 17 18 19 20 21 22 23 24 25 2…" at bounding box center [309, 177] width 36 height 12
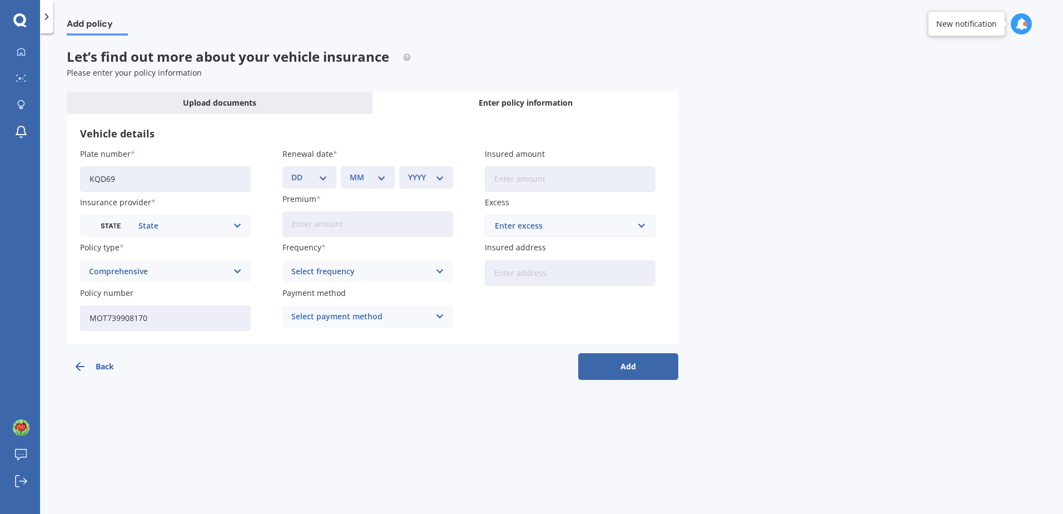
select select "16"
click at [291, 171] on select "DD 01 02 03 04 05 06 07 08 09 10 11 12 13 14 15 16 17 18 19 20 21 22 23 24 25 2…" at bounding box center [309, 177] width 36 height 12
click at [392, 179] on div "MM 01 02 03 04 05 06 07 08 09 10 11 12" at bounding box center [368, 177] width 54 height 22
click at [388, 171] on div "MM 01 02 03 04 05 06 07 08 09 10 11 12" at bounding box center [368, 177] width 54 height 22
click at [379, 177] on select "MM 01 02 03 04 05 06 07 08 09 10 11 12" at bounding box center [368, 177] width 36 height 12
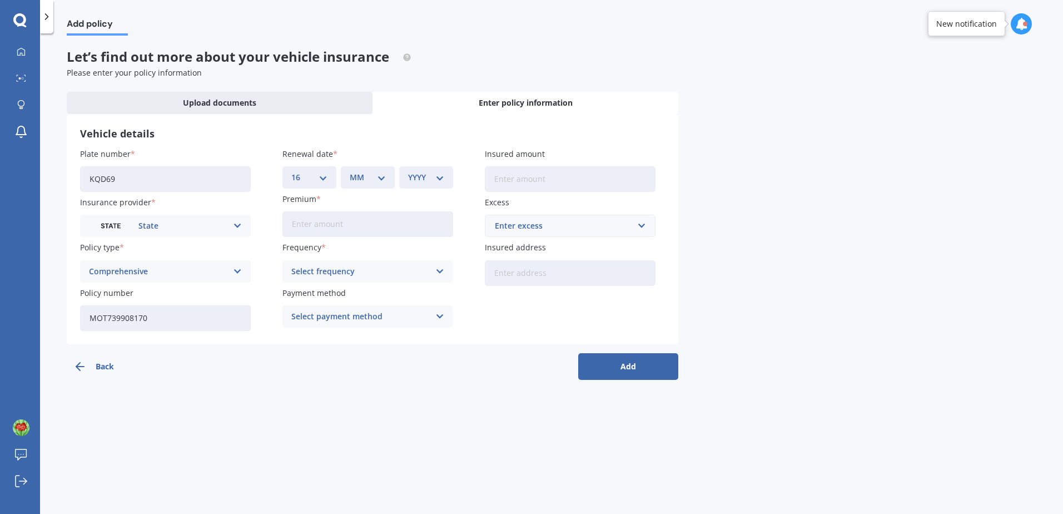
select select "11"
click at [350, 171] on select "MM 01 02 03 04 05 06 07 08 09 10 11 12" at bounding box center [368, 177] width 36 height 12
click at [441, 176] on select "YYYY 2027 2026 2025 2024 2023 2022 2021 2020 2019 2018 2017 2016 2015 2014 2013…" at bounding box center [426, 177] width 36 height 12
select select "2025"
click at [408, 171] on select "YYYY 2027 2026 2025 2024 2023 2022 2021 2020 2019 2018 2017 2016 2015 2014 2013…" at bounding box center [426, 177] width 36 height 12
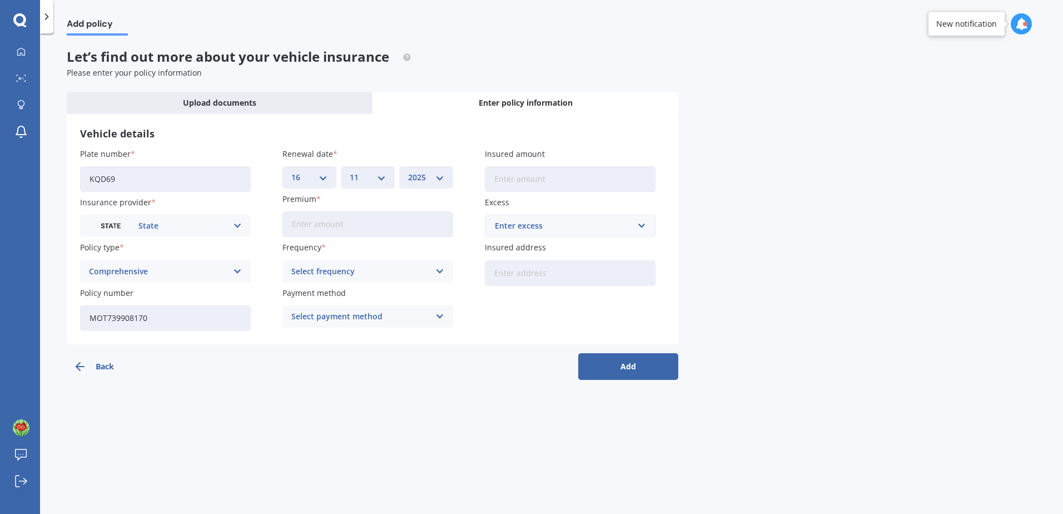
click at [345, 226] on input "Premium" at bounding box center [367, 224] width 171 height 26
click at [319, 176] on select "DD 01 02 03 04 05 06 07 08 09 10 11 12 13 14 15 16 17 18 19 20 21 22 23 24 25 2…" at bounding box center [309, 177] width 36 height 12
select select "24"
click at [291, 171] on select "DD 01 02 03 04 05 06 07 08 09 10 11 12 13 14 15 16 17 18 19 20 21 22 23 24 25 2…" at bounding box center [309, 177] width 36 height 12
click at [377, 172] on select "MM 01 02 03 04 05 06 07 08 09 10 11 12" at bounding box center [368, 177] width 36 height 12
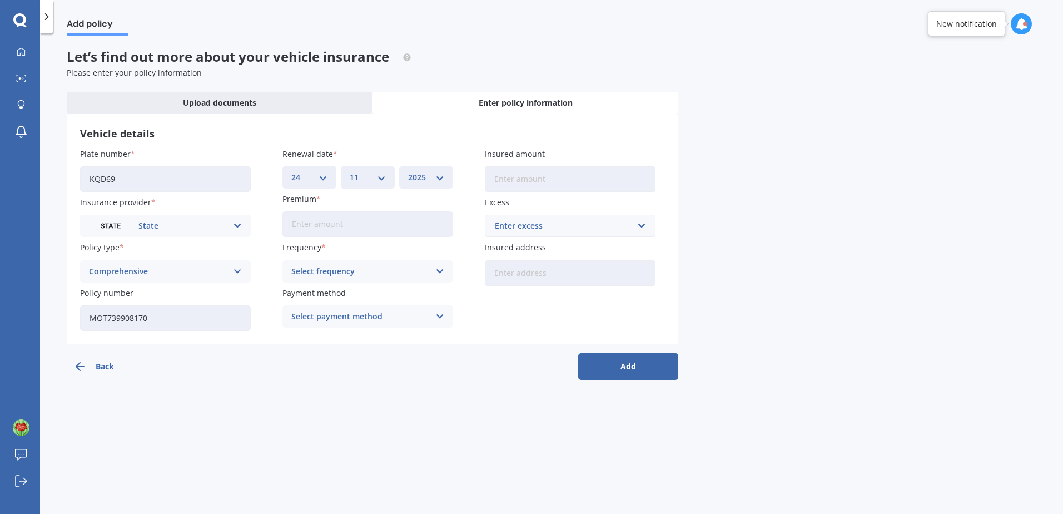
select select "09"
click at [350, 171] on select "MM 01 02 03 04 05 06 07 08 09 10 11 12" at bounding box center [368, 177] width 36 height 12
click at [436, 180] on select "YYYY 2027 2026 2025 2024 2023 2022 2021 2020 2019 2018 2017 2016 2015 2014 2013…" at bounding box center [426, 177] width 36 height 12
select select "2026"
click at [408, 171] on select "YYYY 2027 2026 2025 2024 2023 2022 2021 2020 2019 2018 2017 2016 2015 2014 2013…" at bounding box center [426, 177] width 36 height 12
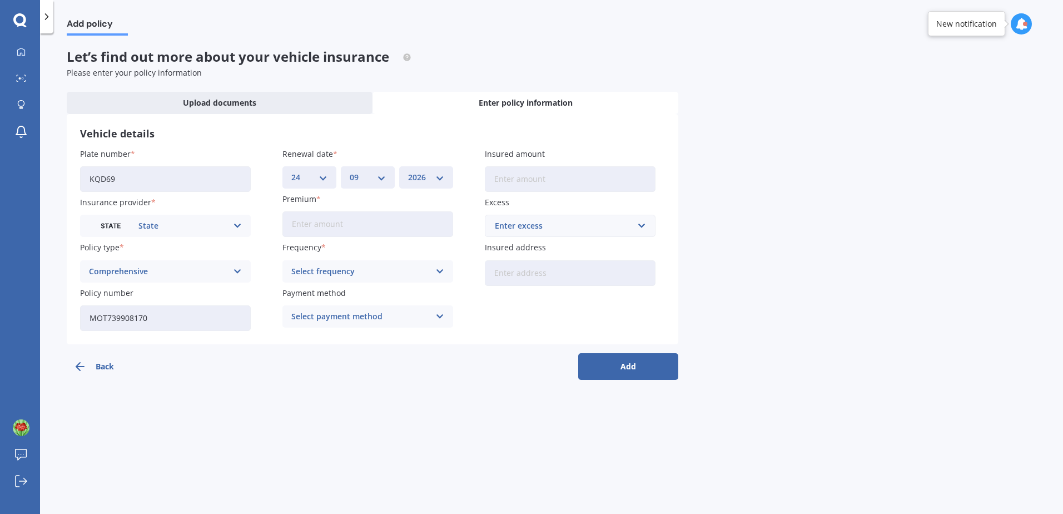
drag, startPoint x: 372, startPoint y: 226, endPoint x: 367, endPoint y: 233, distance: 8.8
click at [372, 226] on input "Premium" at bounding box center [367, 224] width 171 height 26
drag, startPoint x: 368, startPoint y: 224, endPoint x: 399, endPoint y: 233, distance: 32.4
click at [368, 224] on input "Premium" at bounding box center [367, 224] width 171 height 26
type input "$74.32"
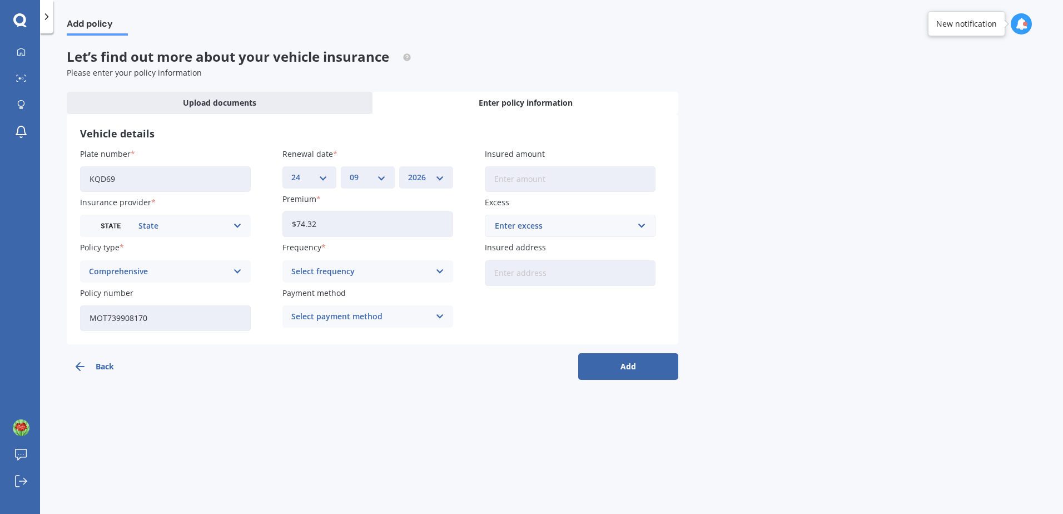
click at [422, 266] on div "Select frequency" at bounding box center [360, 271] width 138 height 12
click at [306, 357] on span "Monthly" at bounding box center [308, 353] width 32 height 8
click at [434, 320] on div "Select payment method Direct debit - bank account Direct debit - credit/debit c…" at bounding box center [367, 316] width 171 height 22
click at [354, 340] on span "Direct debit - bank account" at bounding box center [344, 338] width 104 height 8
click at [547, 178] on input "Insured amount" at bounding box center [570, 179] width 171 height 26
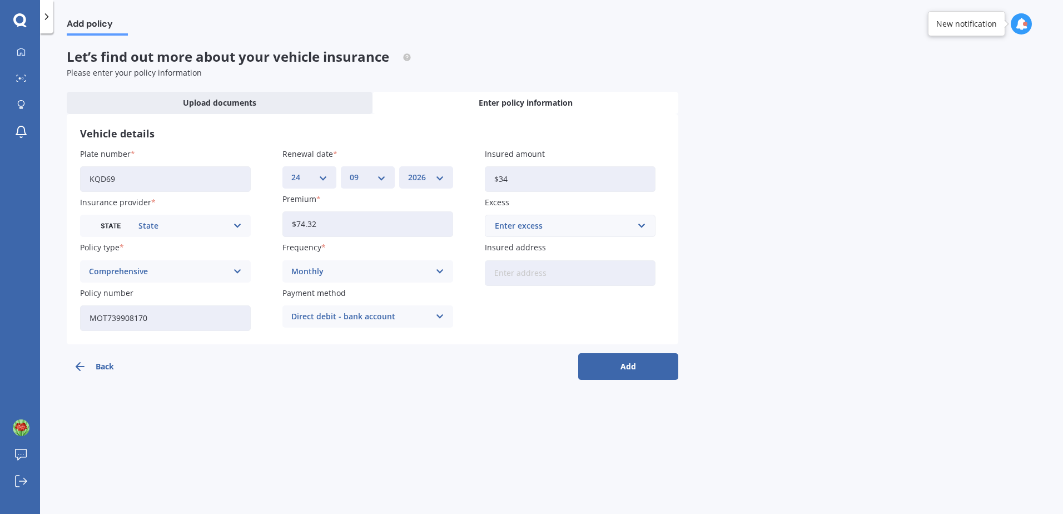
type input "$3"
type input "$3,450"
click at [561, 225] on div "Enter excess" at bounding box center [563, 226] width 137 height 12
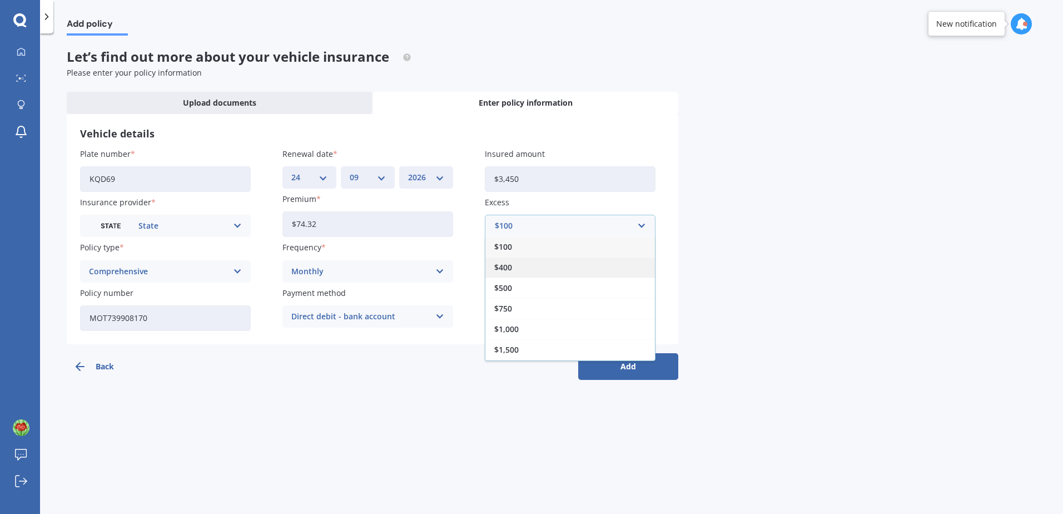
click at [528, 264] on div "$400" at bounding box center [570, 267] width 170 height 21
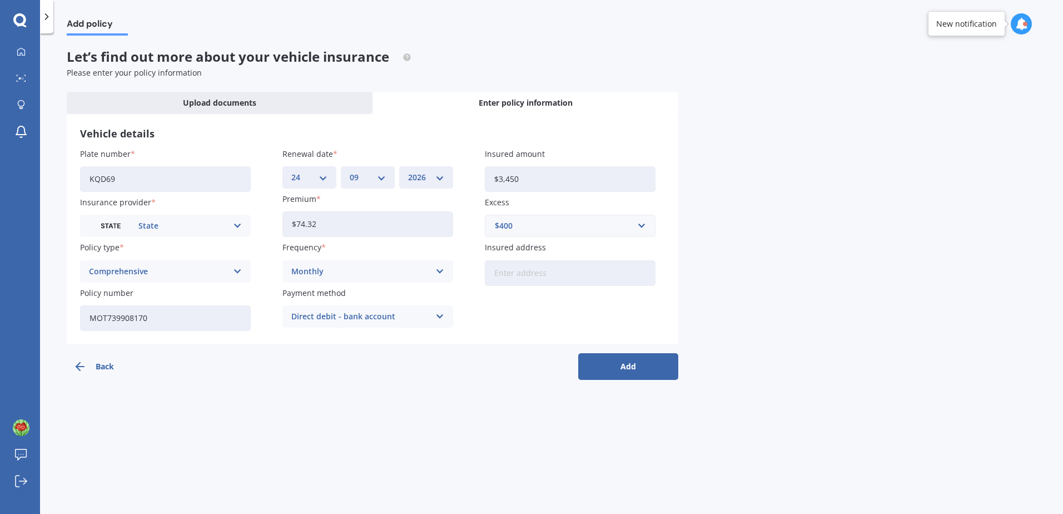
click at [522, 271] on input "Insured address" at bounding box center [570, 273] width 171 height 26
type input "11 evergreen way stoke"
click at [578, 353] on button "Add" at bounding box center [628, 366] width 100 height 27
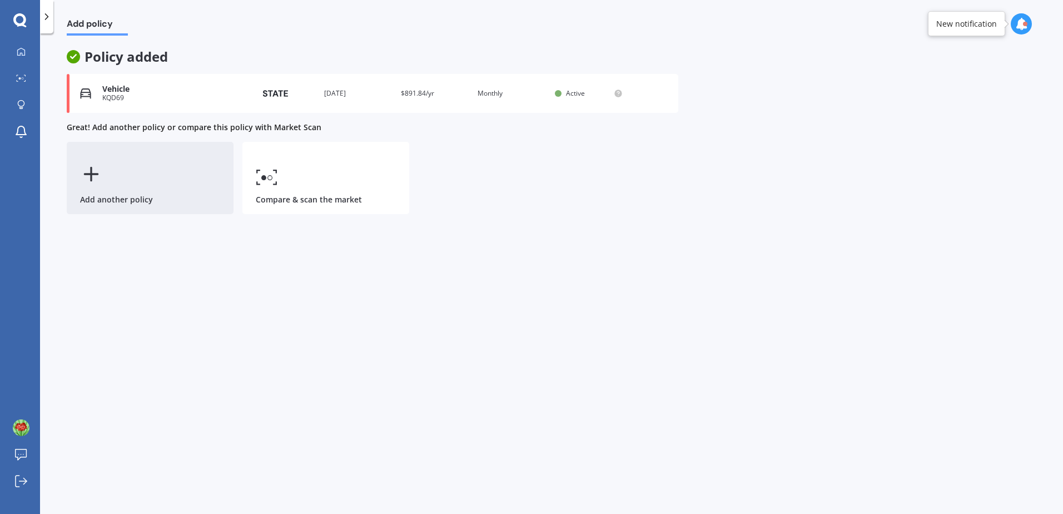
click at [96, 172] on icon at bounding box center [91, 174] width 22 height 22
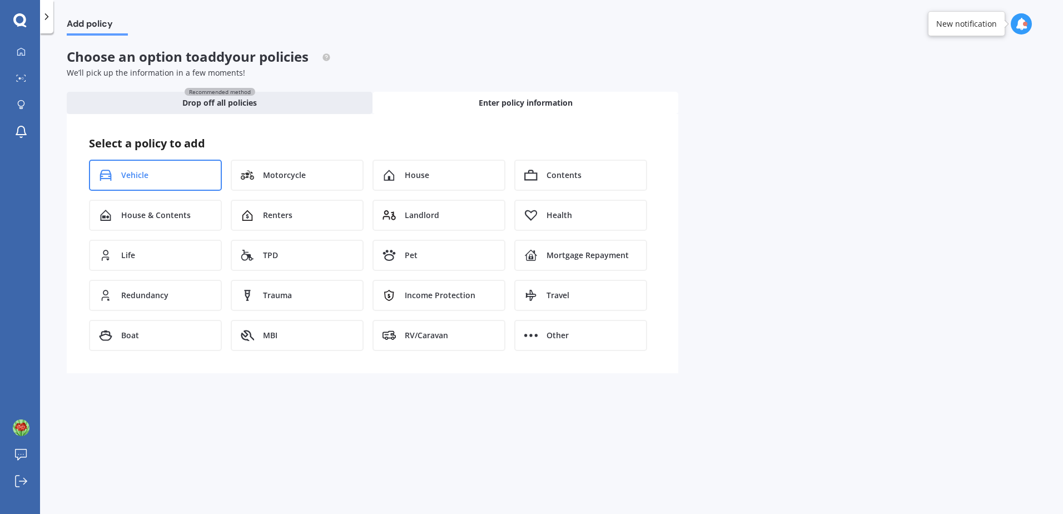
click at [139, 170] on span "Vehicle" at bounding box center [134, 175] width 27 height 11
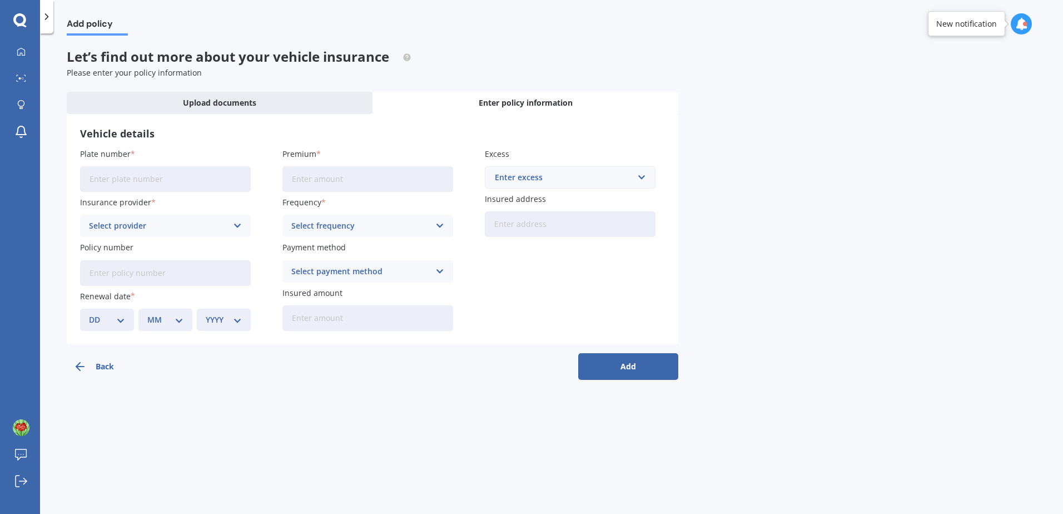
click at [110, 178] on input "Plate number" at bounding box center [165, 179] width 171 height 26
type input "K"
type input "QKK430"
click at [196, 227] on div "Select provider" at bounding box center [158, 226] width 138 height 12
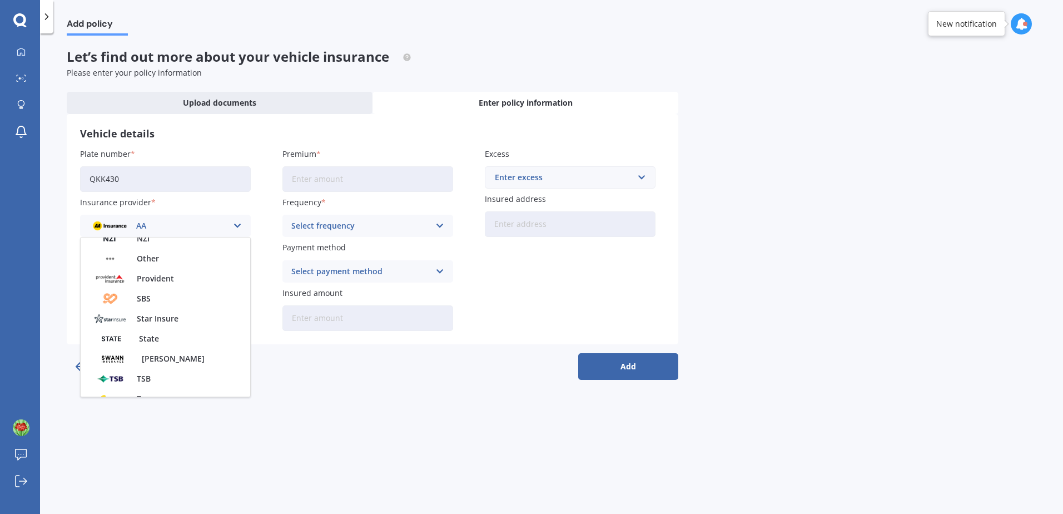
click at [153, 341] on span "State" at bounding box center [149, 339] width 20 height 8
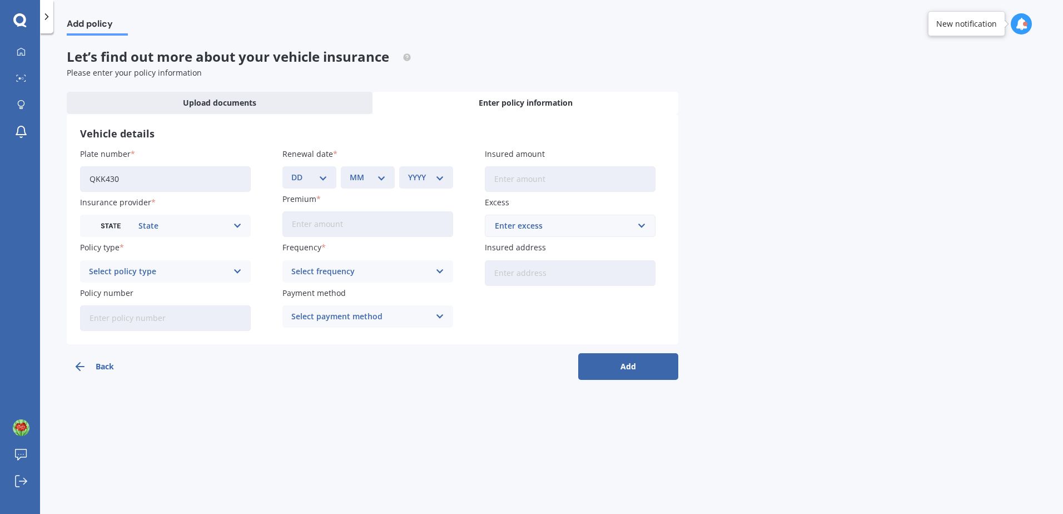
click at [147, 272] on div "Select policy type" at bounding box center [158, 271] width 138 height 12
click at [133, 292] on span "Comprehensive" at bounding box center [119, 293] width 59 height 8
click at [110, 320] on input "Policy number" at bounding box center [165, 318] width 171 height 26
type input "MOTS00480154"
click at [327, 178] on select "DD 01 02 03 04 05 06 07 08 09 10 11 12 13 14 15 16 17 18 19 20 21 22 23 24 25 2…" at bounding box center [309, 177] width 36 height 12
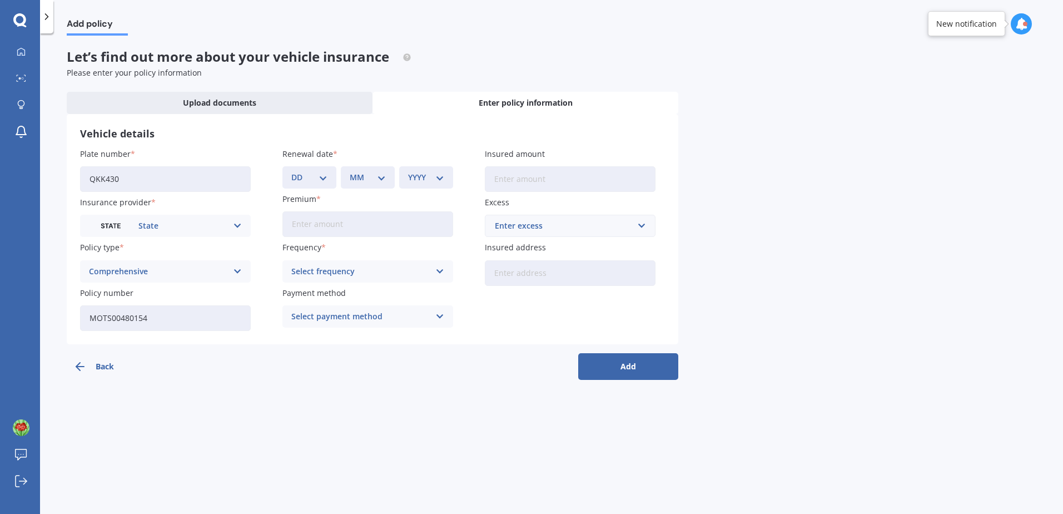
select select "17"
click at [291, 171] on select "DD 01 02 03 04 05 06 07 08 09 10 11 12 13 14 15 16 17 18 19 20 21 22 23 24 25 2…" at bounding box center [309, 177] width 36 height 12
click at [387, 175] on div "MM 01 02 03 04 05 06 07 08 09 10 11 12" at bounding box center [368, 177] width 54 height 22
drag, startPoint x: 379, startPoint y: 177, endPoint x: 381, endPoint y: 183, distance: 6.0
click at [379, 177] on select "MM 01 02 03 04 05 06 07 08 09 10 11 12" at bounding box center [368, 177] width 36 height 12
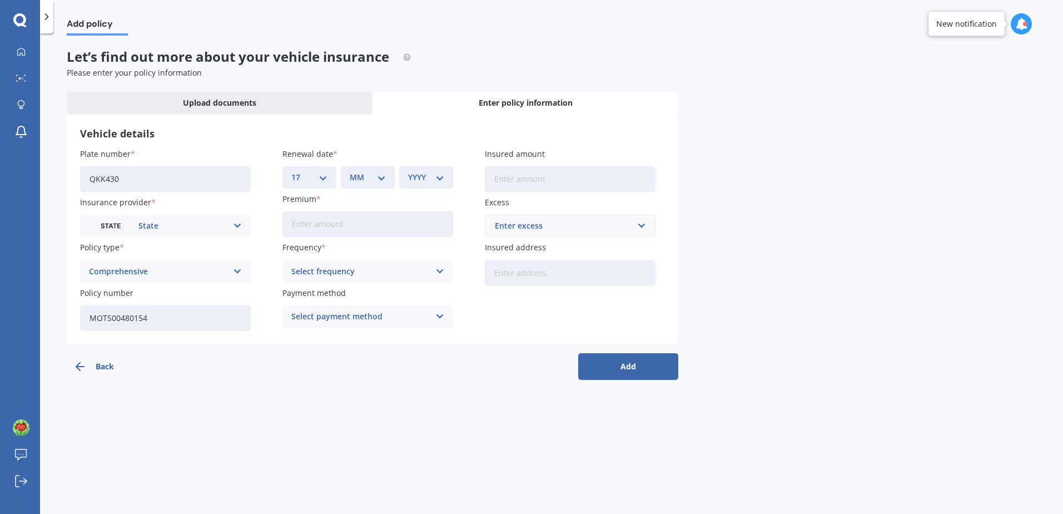
select select "09"
click at [350, 171] on select "MM 01 02 03 04 05 06 07 08 09 10 11 12" at bounding box center [368, 177] width 36 height 12
click at [439, 177] on select "YYYY 2027 2026 2025 2024 2023 2022 2021 2020 2019 2018 2017 2016 2015 2014 2013…" at bounding box center [426, 177] width 36 height 12
select select "2025"
click at [408, 171] on select "YYYY 2027 2026 2025 2024 2023 2022 2021 2020 2019 2018 2017 2016 2015 2014 2013…" at bounding box center [426, 177] width 36 height 12
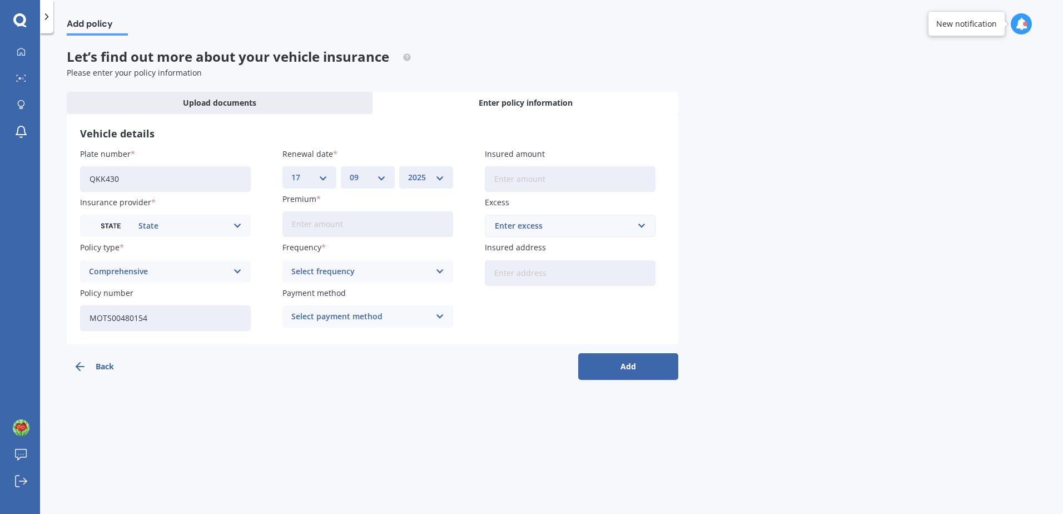
click at [328, 224] on input "Premium" at bounding box center [367, 224] width 171 height 26
click at [325, 229] on input "Premium" at bounding box center [367, 224] width 171 height 26
click at [503, 178] on input "Insured amount" at bounding box center [570, 179] width 171 height 26
type input "$15,500"
click at [639, 226] on input "text" at bounding box center [566, 225] width 161 height 21
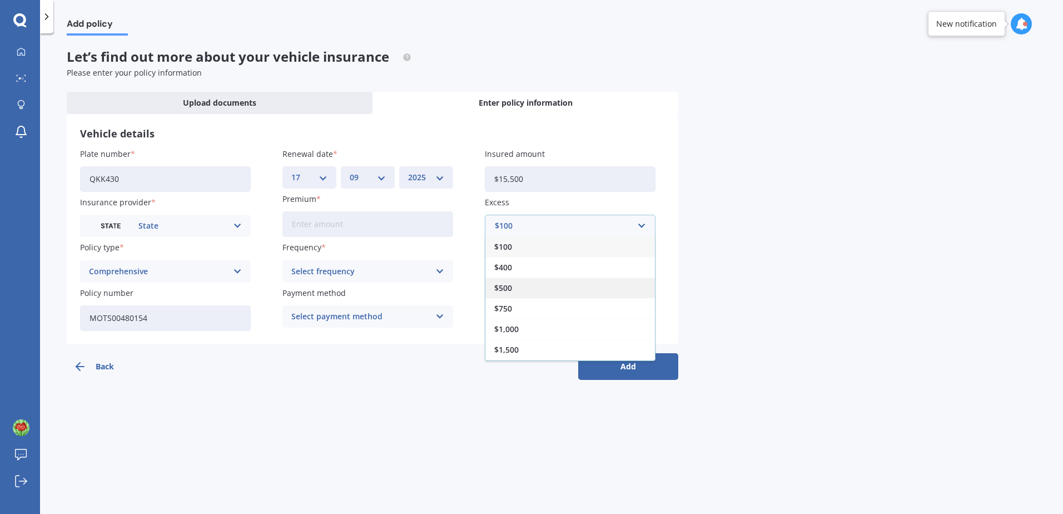
click at [517, 285] on div "$500" at bounding box center [570, 287] width 170 height 21
click at [513, 279] on input "Insured address" at bounding box center [570, 273] width 171 height 26
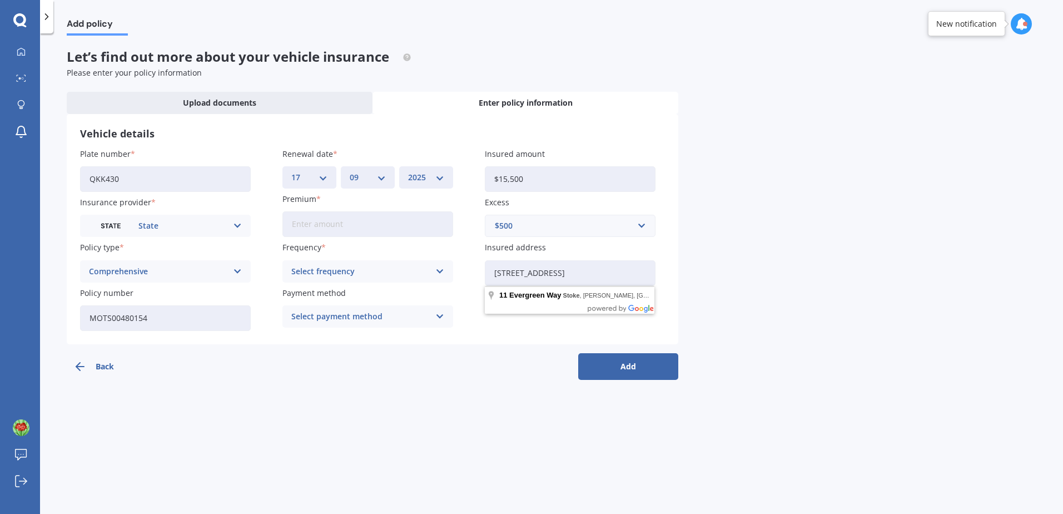
type input "11 evergreen way stoke"
click at [578, 353] on button "Add" at bounding box center [628, 366] width 100 height 27
click at [425, 269] on div "Select frequency" at bounding box center [362, 271] width 133 height 12
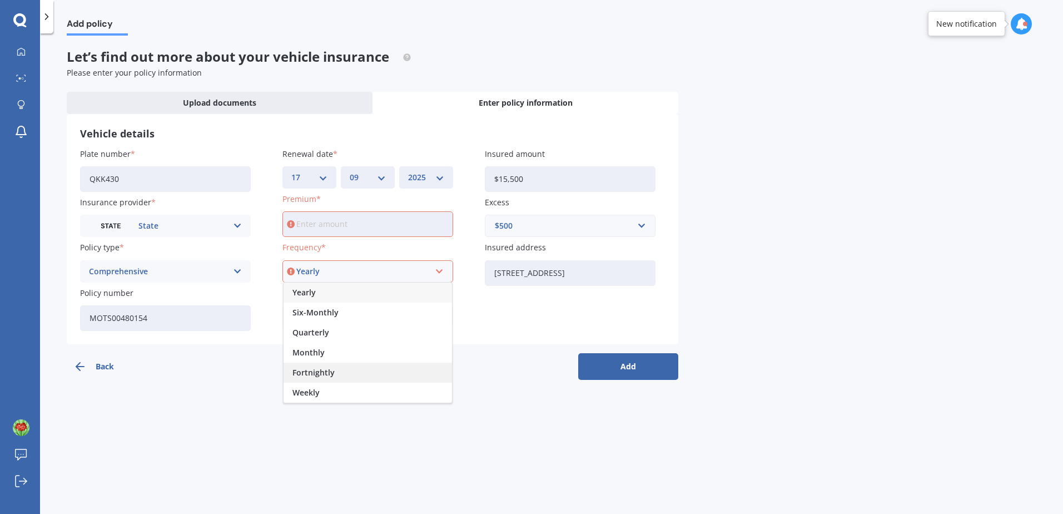
click at [331, 374] on span "Fortnightly" at bounding box center [313, 373] width 42 height 8
click at [296, 230] on input "Premium" at bounding box center [367, 224] width 171 height 26
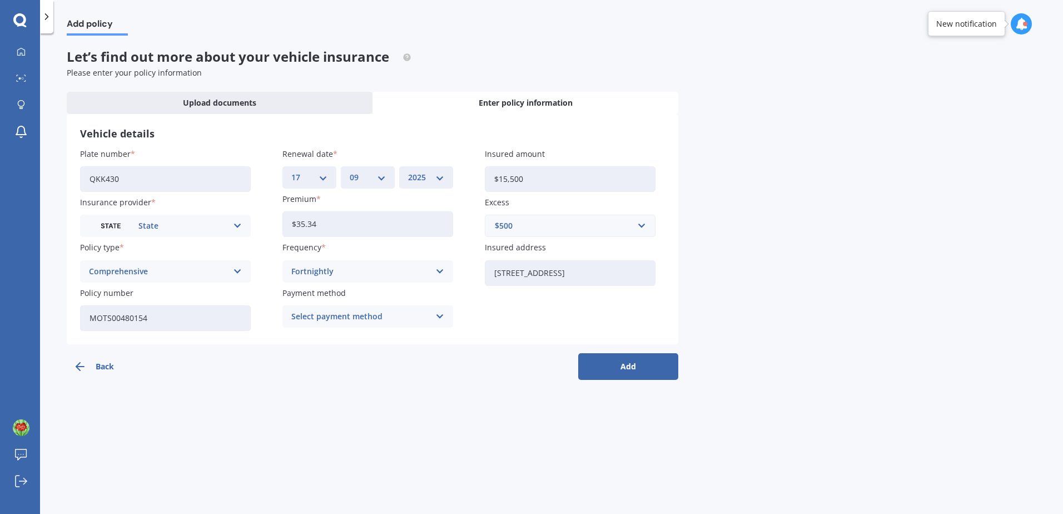
type input "$35.34"
click at [643, 365] on button "Add" at bounding box center [628, 366] width 100 height 27
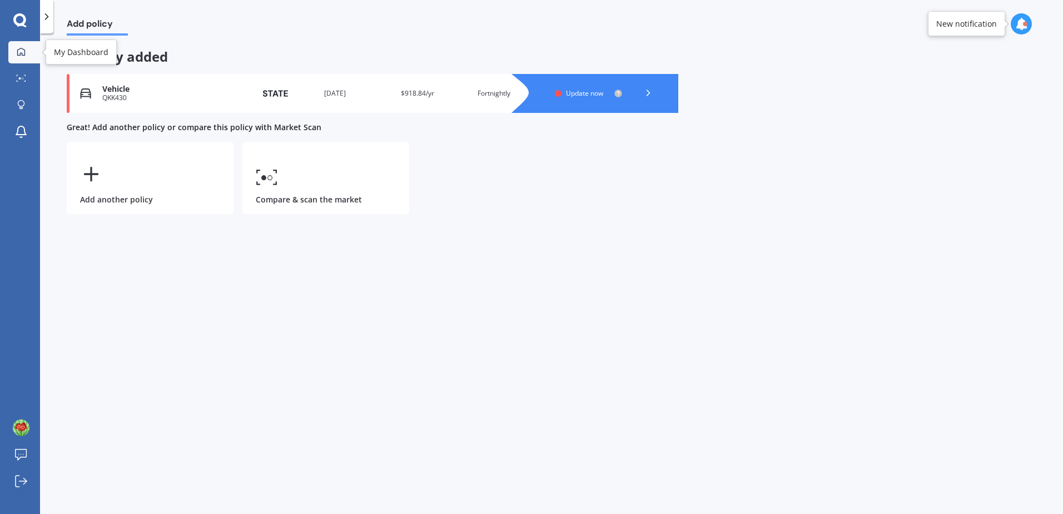
click at [25, 55] on icon at bounding box center [21, 51] width 8 height 8
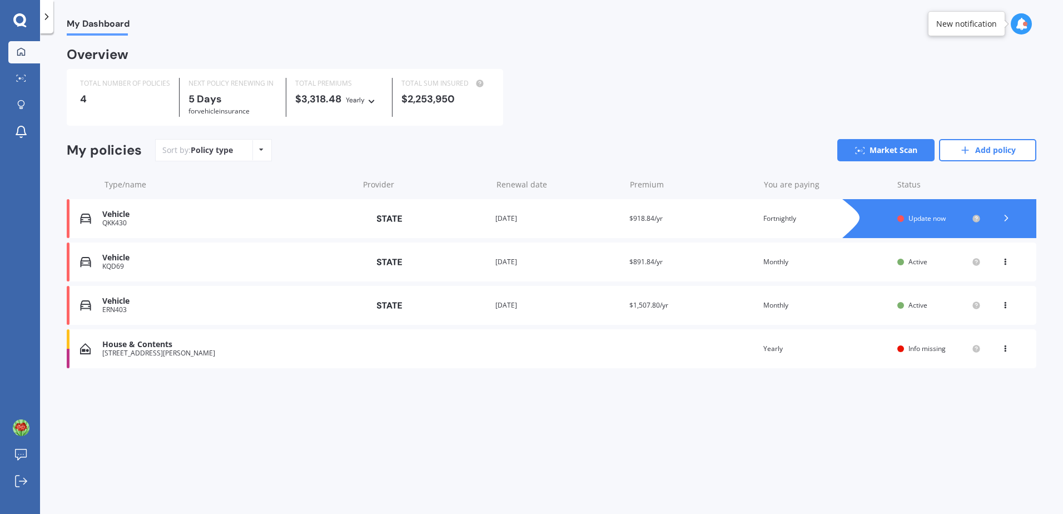
click at [914, 213] on div at bounding box center [951, 218] width 172 height 39
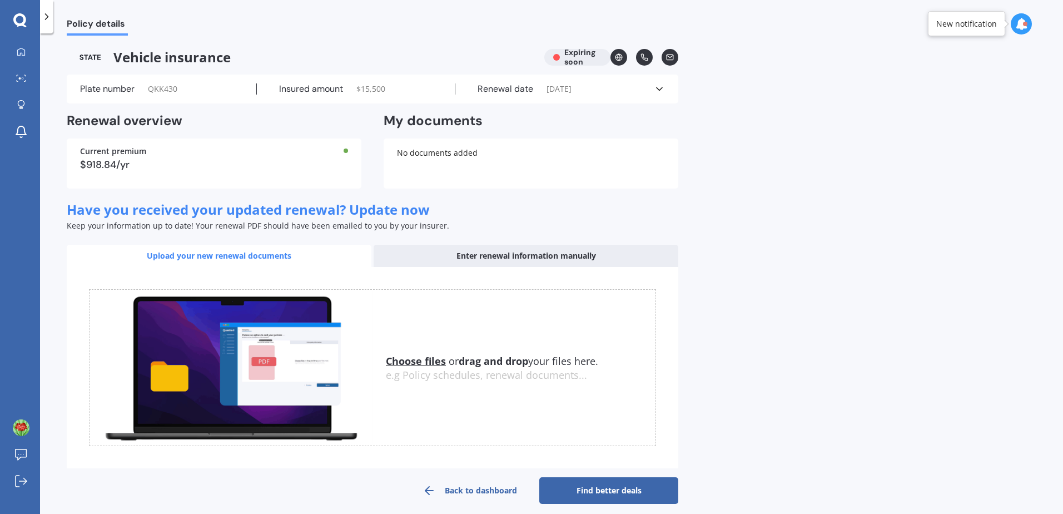
click at [141, 88] on div "Plate number QKK430" at bounding box center [168, 88] width 177 height 11
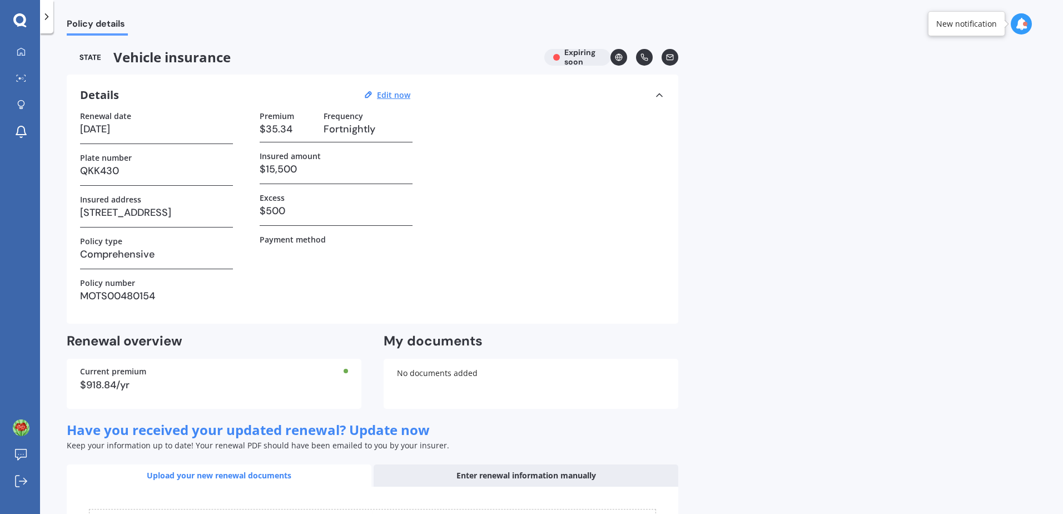
click at [619, 57] on icon at bounding box center [619, 57] width 8 height 8
click at [20, 52] on icon at bounding box center [21, 51] width 9 height 9
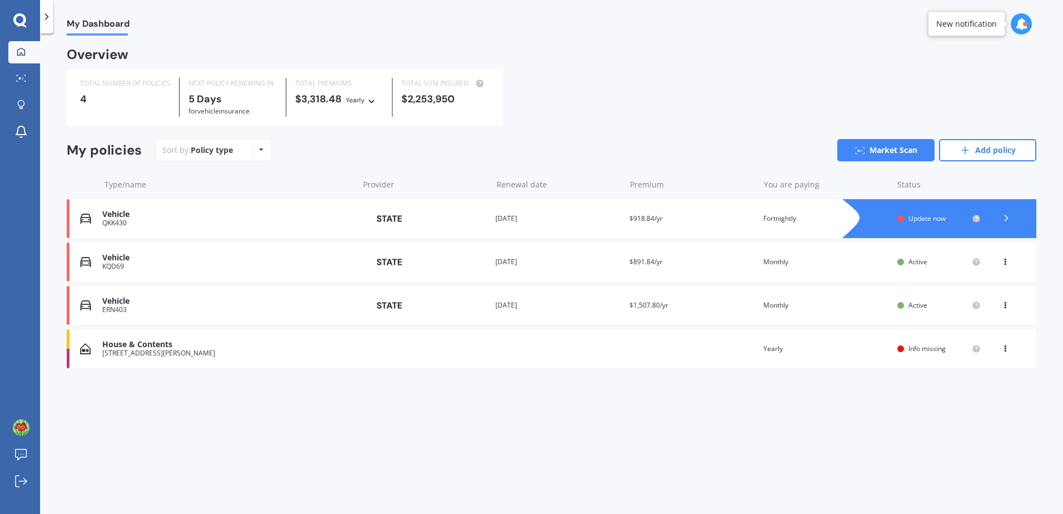
click at [874, 295] on div "Vehicle ERN403 Provider Renewal date 16 Nov 2025 Premium $1,507.80/yr You are p…" at bounding box center [552, 305] width 970 height 39
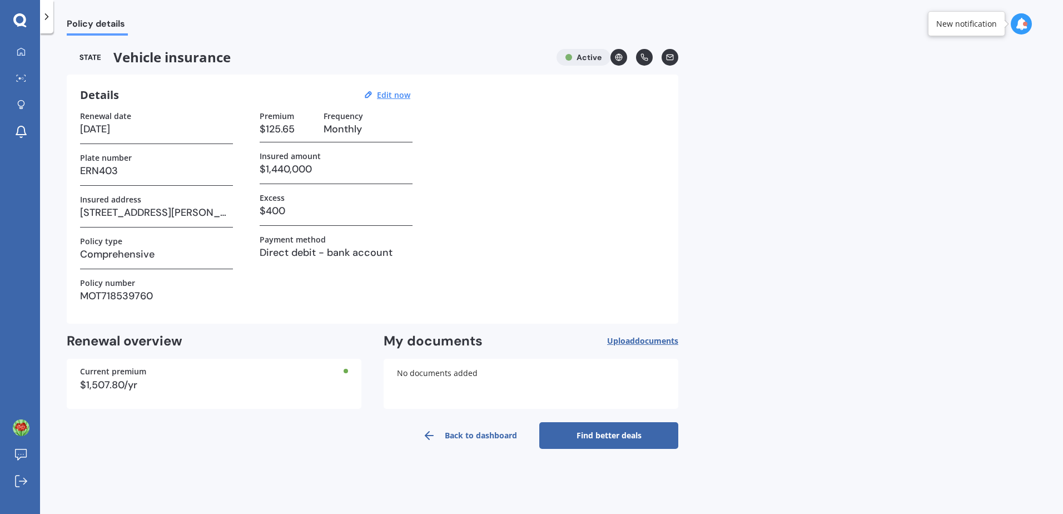
click at [603, 433] on link "Find better deals" at bounding box center [608, 435] width 139 height 27
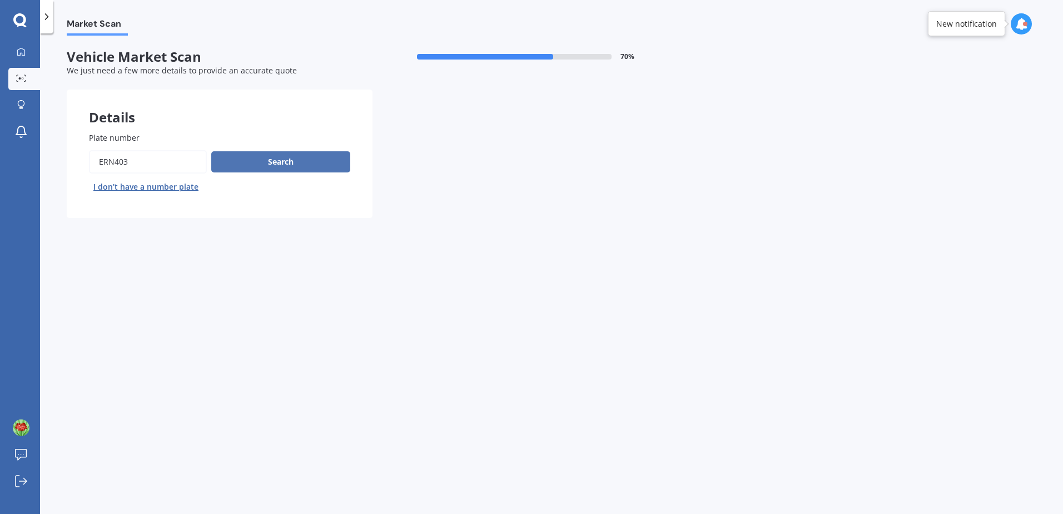
click at [276, 155] on button "Search" at bounding box center [280, 161] width 139 height 21
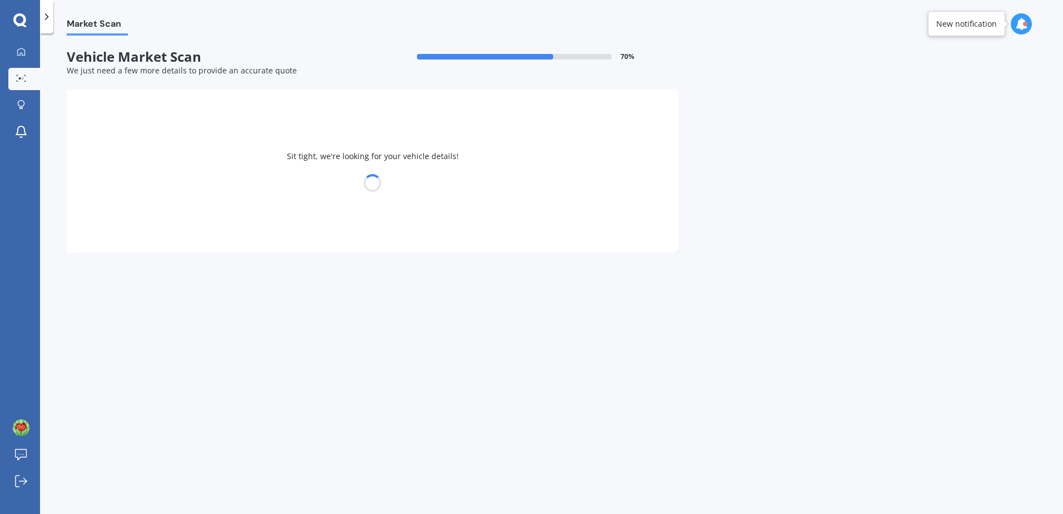
select select "MITSUBISHI"
select select "TRITON"
select select "03"
select select "12"
select select "1973"
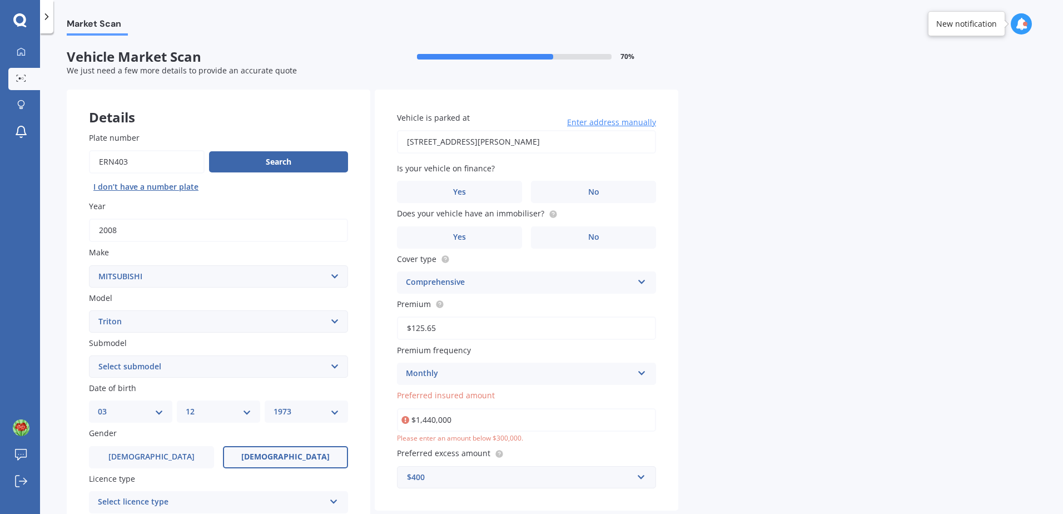
drag, startPoint x: 453, startPoint y: 417, endPoint x: 286, endPoint y: 363, distance: 175.9
click at [263, 414] on div "Details Plate number Search I don’t have a number plate Year 2008 Make Select m…" at bounding box center [373, 358] width 612 height 537
type input "$14,400"
click at [717, 352] on div "Market Scan Vehicle Market Scan 70 % We just need a few more details to provide…" at bounding box center [551, 276] width 1023 height 480
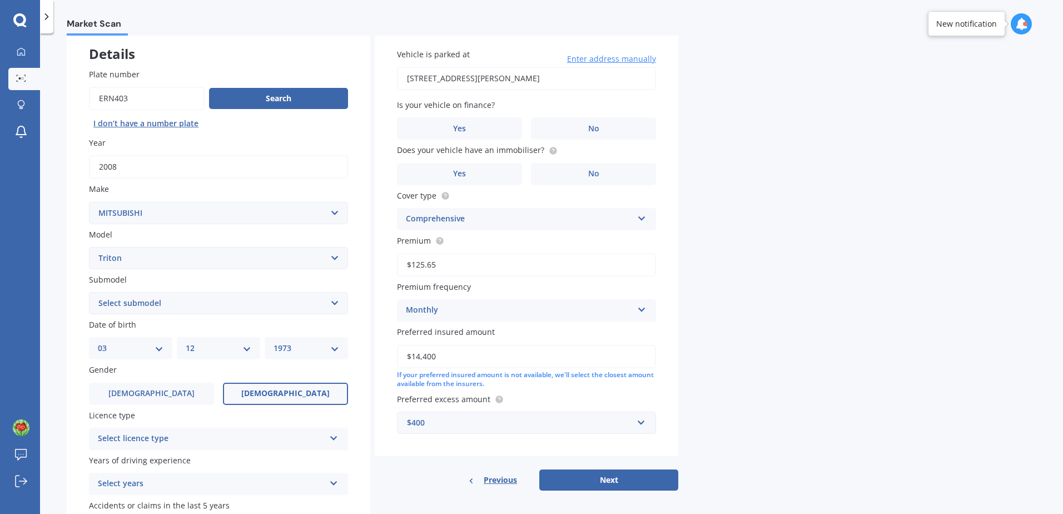
scroll to position [141, 0]
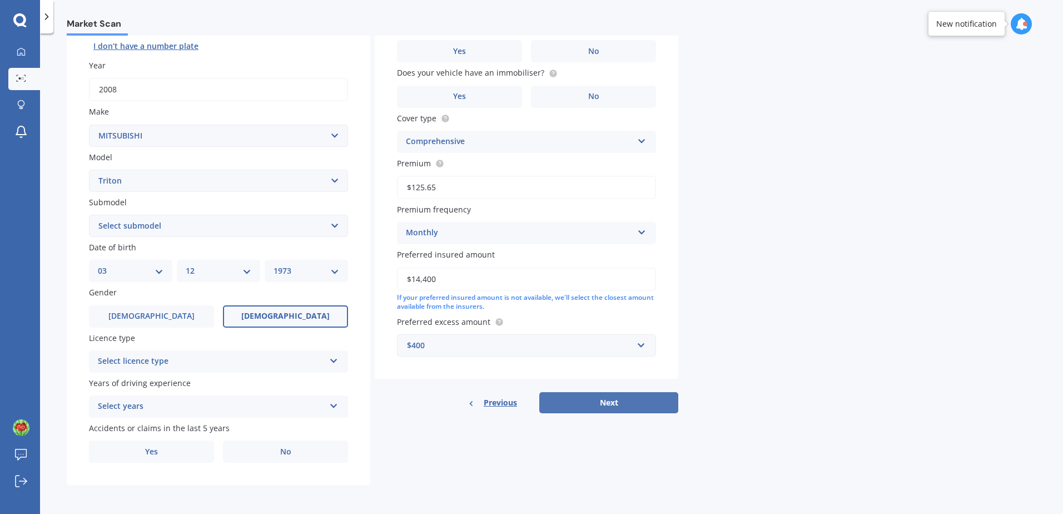
click at [582, 402] on button "Next" at bounding box center [608, 402] width 139 height 21
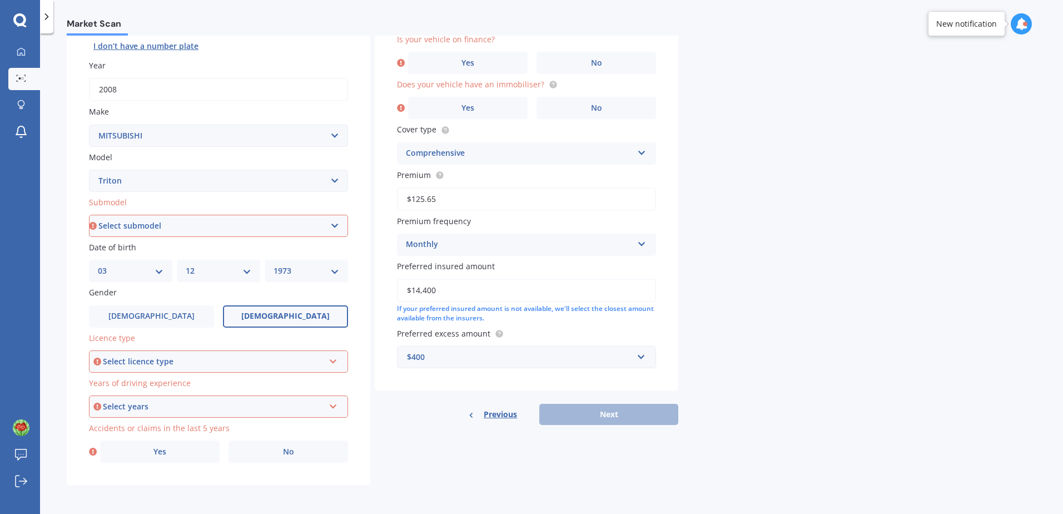
click at [186, 222] on select "Select submodel (All other) 2.4 Litre Petrol 2.5 CDI Diesel 2.8 CDI Diesel 3.2 …" at bounding box center [218, 226] width 259 height 22
click at [219, 361] on div "Select licence type" at bounding box center [213, 361] width 221 height 12
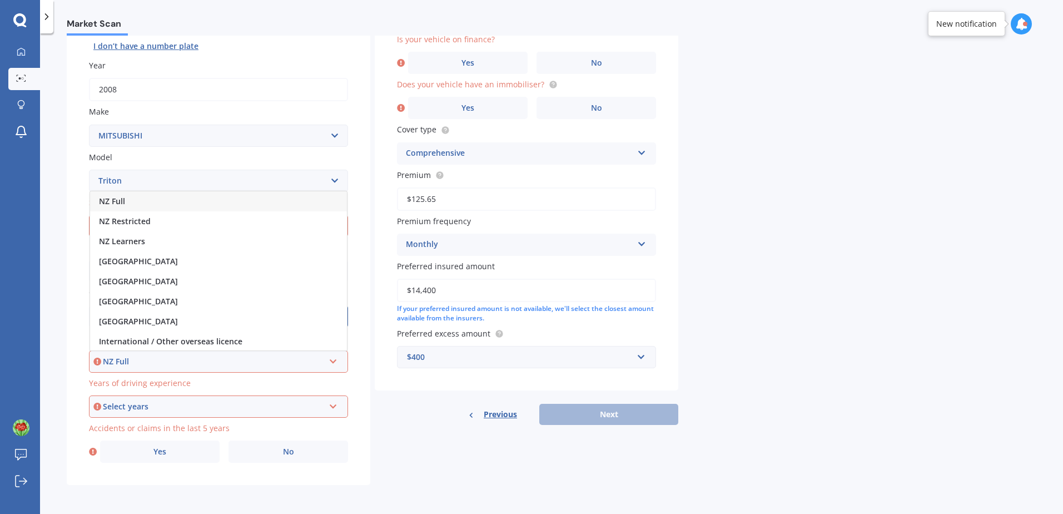
click at [133, 195] on div "NZ Full" at bounding box center [218, 201] width 257 height 20
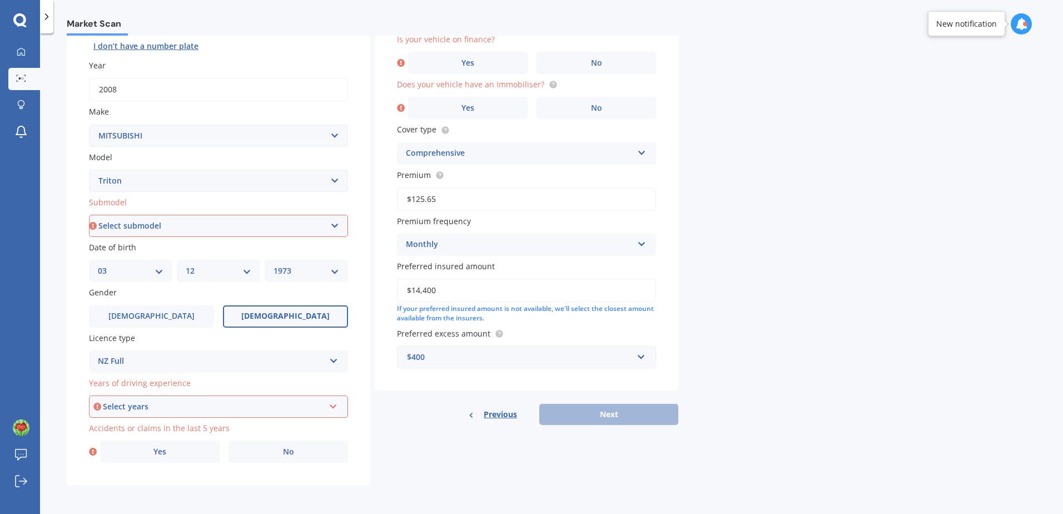
click at [146, 403] on div "Select years" at bounding box center [213, 406] width 221 height 12
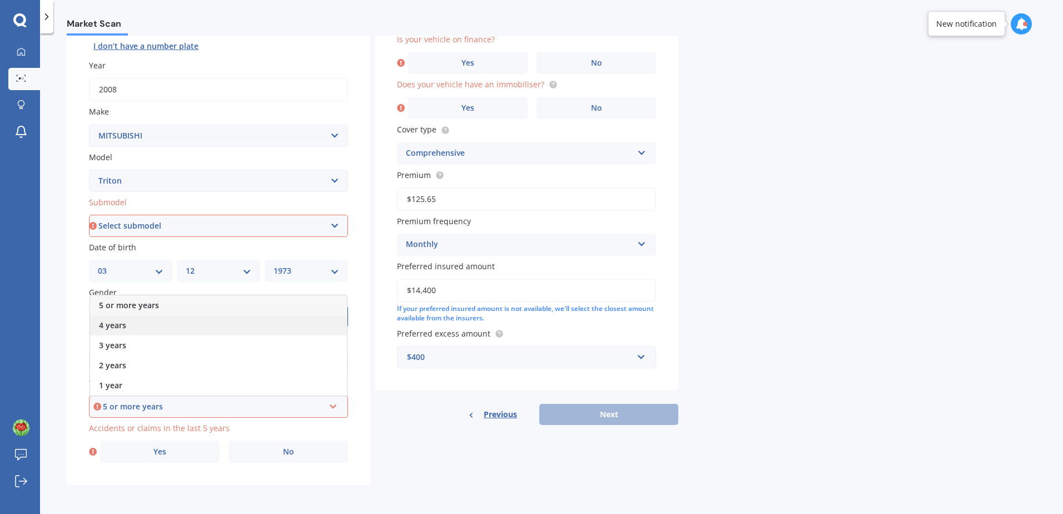
click at [121, 326] on span "4 years" at bounding box center [112, 325] width 27 height 11
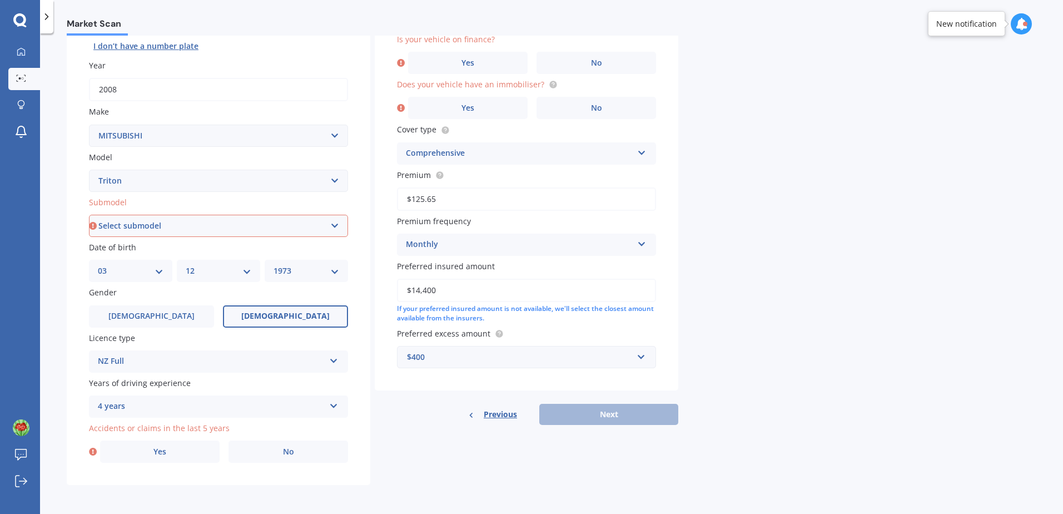
click at [331, 223] on select "Select submodel (All other) 2.4 Litre Petrol 2.5 CDI Diesel 2.8 CDI Diesel 3.2 …" at bounding box center [218, 226] width 259 height 22
click at [89, 215] on select "Select submodel (All other) 2.4 Litre Petrol 2.5 CDI Diesel 2.8 CDI Diesel 3.2 …" at bounding box center [218, 226] width 259 height 22
click at [338, 224] on select "Select submodel (All other) 2.4 Litre Petrol 2.5 CDI Diesel 2.8 CDI Diesel 3.2 …" at bounding box center [218, 226] width 259 height 22
click at [251, 224] on select "Select submodel (All other) 2.4 Litre Petrol 2.5 CDI Diesel 2.8 CDI Diesel 3.2 …" at bounding box center [218, 226] width 259 height 22
select select "GLS DOUBLE CAB 2.5D"
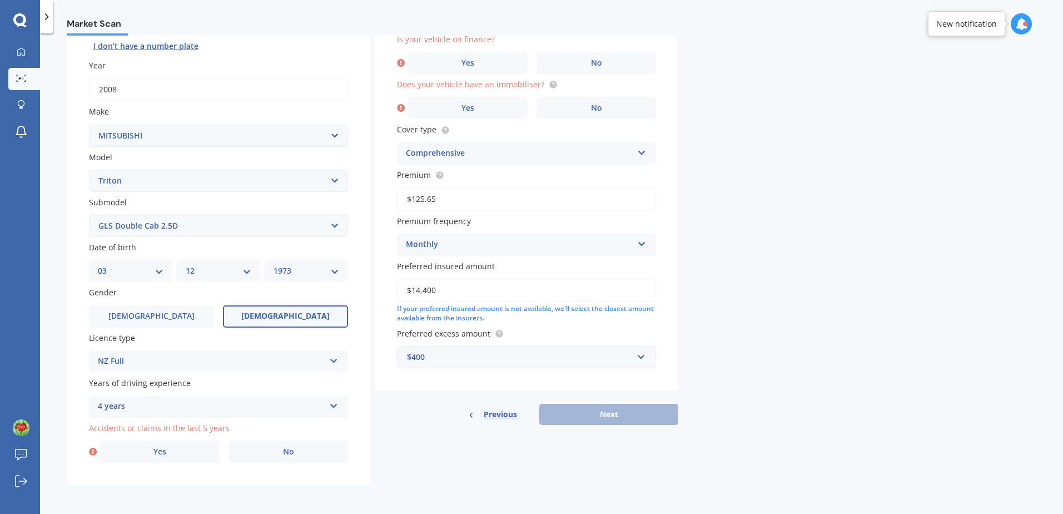
click at [89, 215] on select "Select submodel (All other) 2.4 Litre Petrol 2.5 CDI Diesel 2.8 CDI Diesel 3.2 …" at bounding box center [218, 226] width 259 height 22
click at [275, 455] on label "No" at bounding box center [289, 451] width 120 height 22
click at [0, 0] on input "No" at bounding box center [0, 0] width 0 height 0
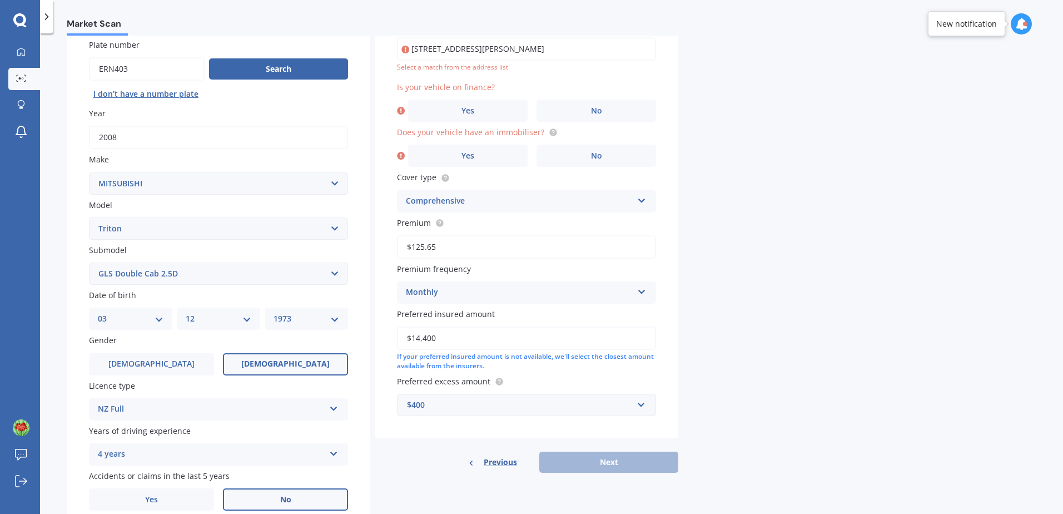
scroll to position [76, 0]
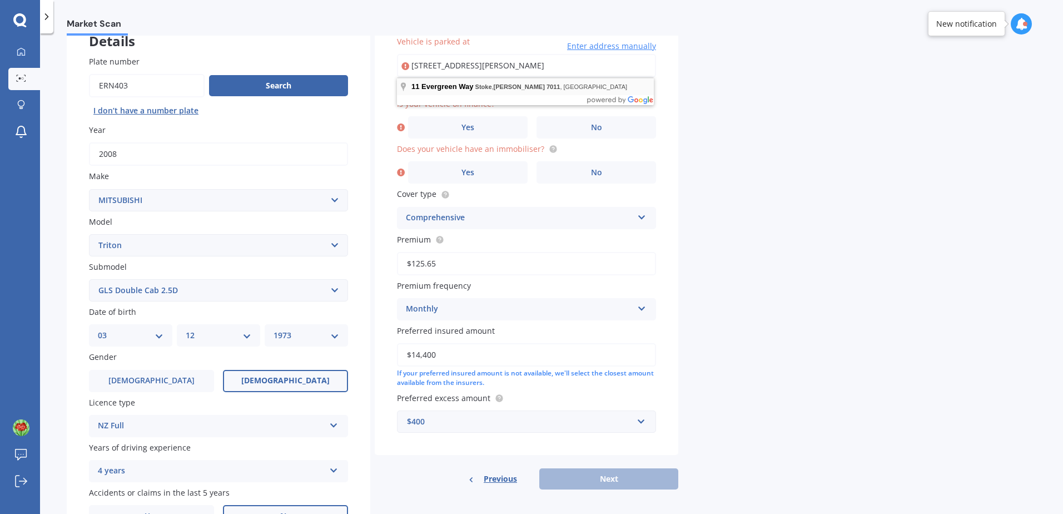
type input "[STREET_ADDRESS][PERSON_NAME]"
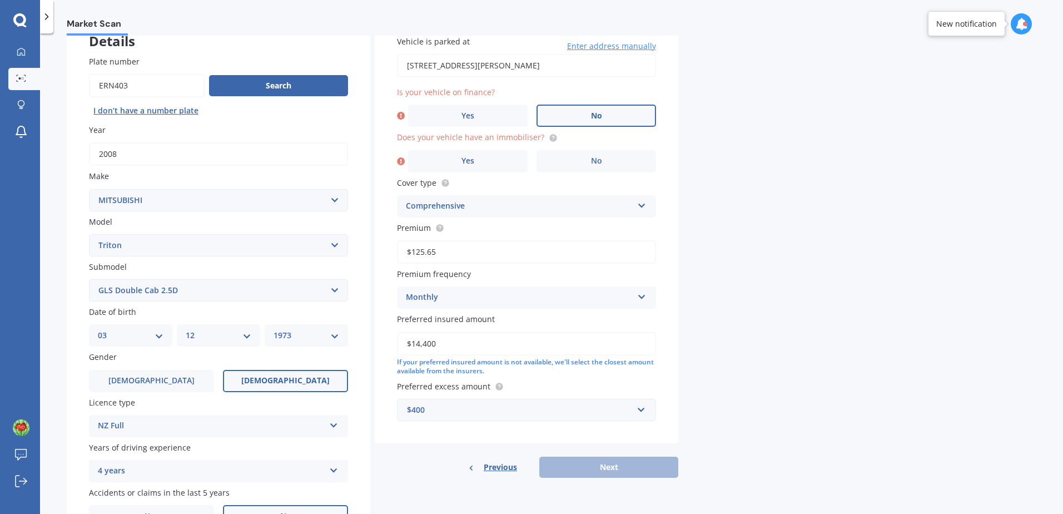
click at [606, 110] on label "No" at bounding box center [597, 116] width 120 height 22
click at [0, 0] on input "No" at bounding box center [0, 0] width 0 height 0
click at [592, 160] on span "No" at bounding box center [596, 160] width 11 height 9
click at [0, 0] on input "No" at bounding box center [0, 0] width 0 height 0
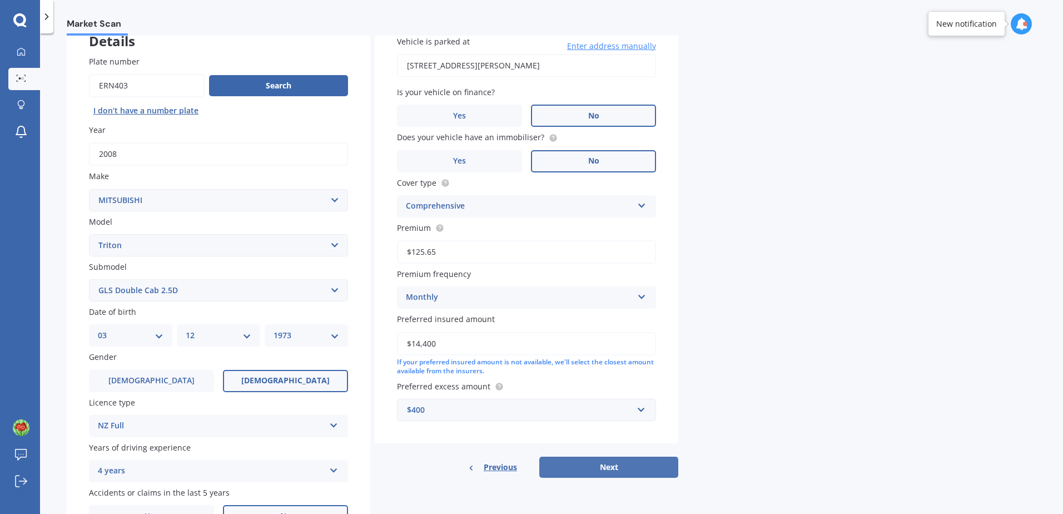
click at [633, 465] on button "Next" at bounding box center [608, 467] width 139 height 21
select select "03"
select select "12"
select select "1973"
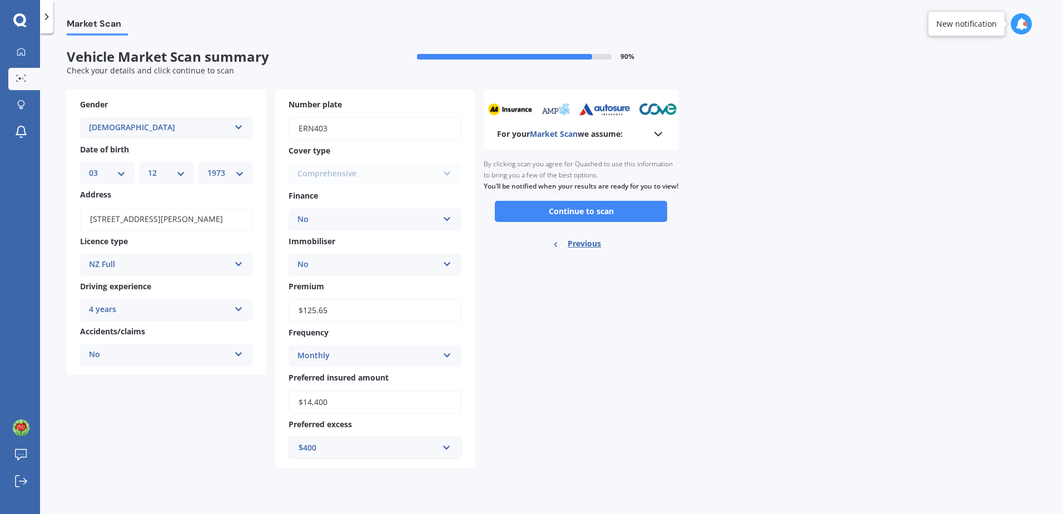
scroll to position [0, 0]
click at [547, 217] on button "Continue to scan" at bounding box center [581, 211] width 172 height 21
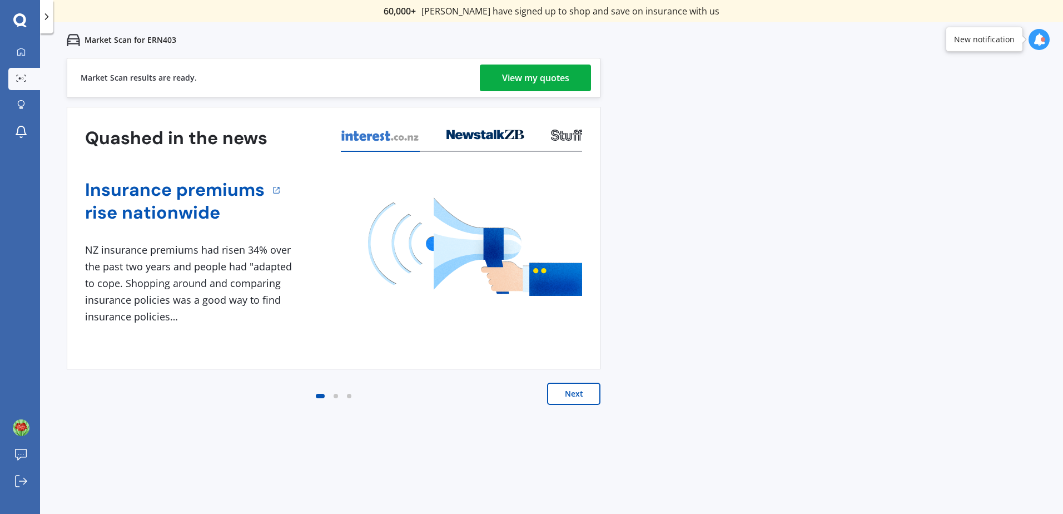
click at [547, 76] on div "View my quotes" at bounding box center [535, 78] width 67 height 27
